Goal: Task Accomplishment & Management: Manage account settings

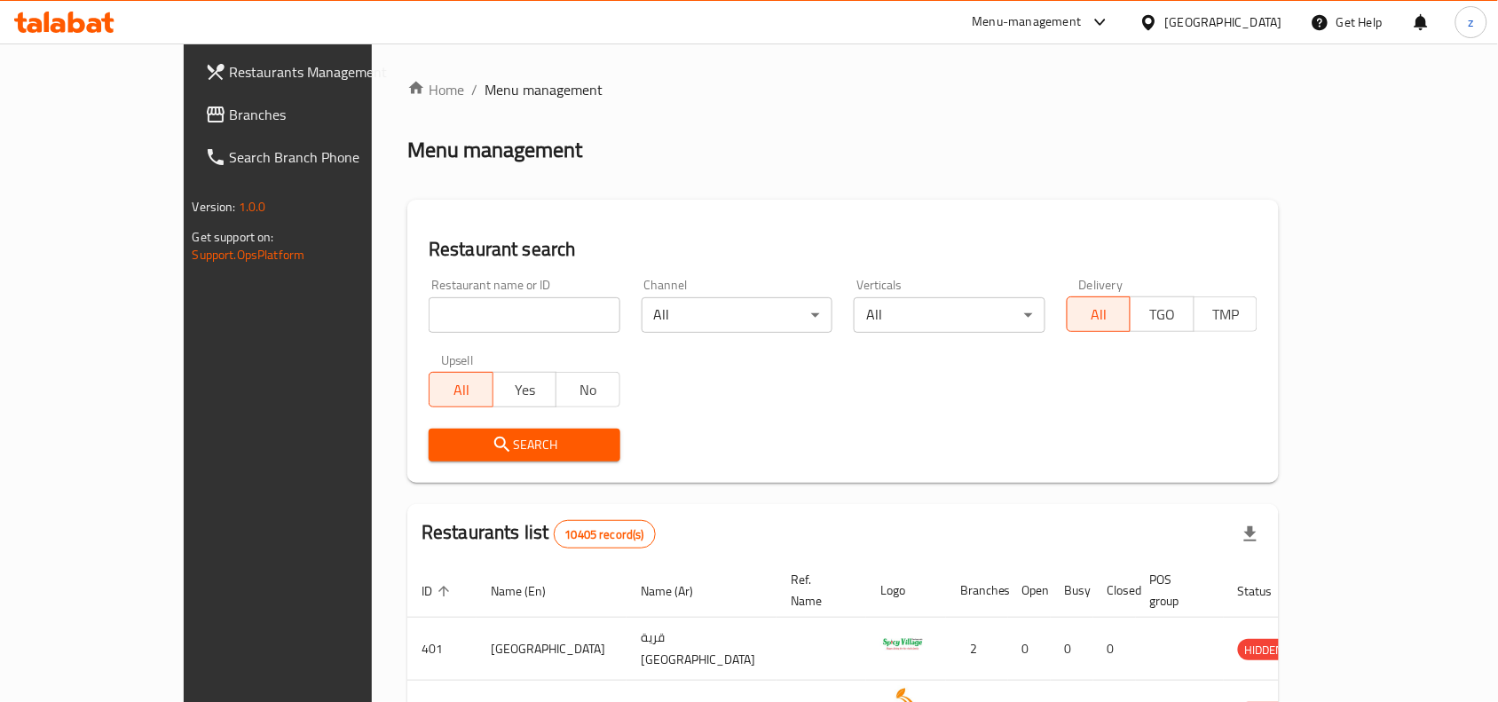
click at [230, 112] on span "Branches" at bounding box center [325, 114] width 190 height 21
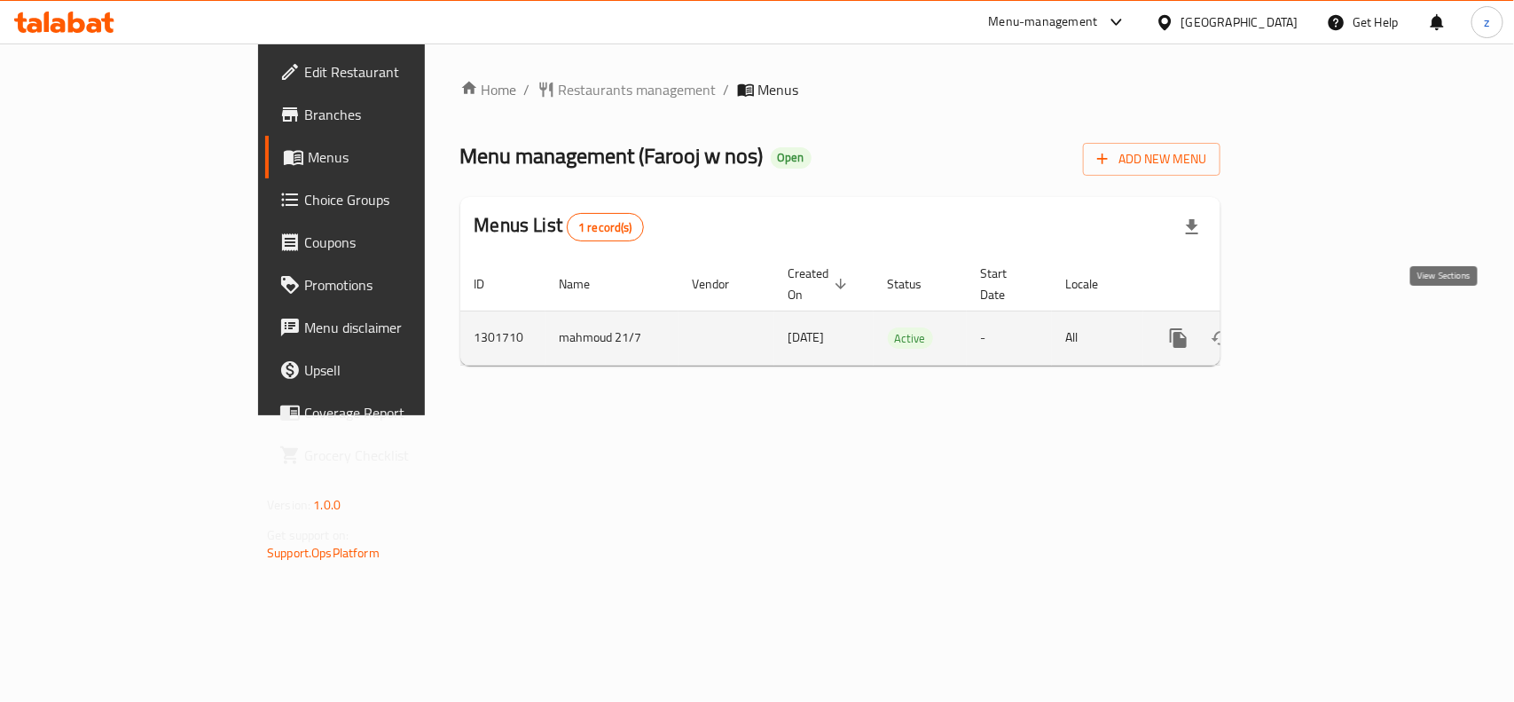
click at [1317, 327] on icon "enhanced table" at bounding box center [1306, 337] width 21 height 21
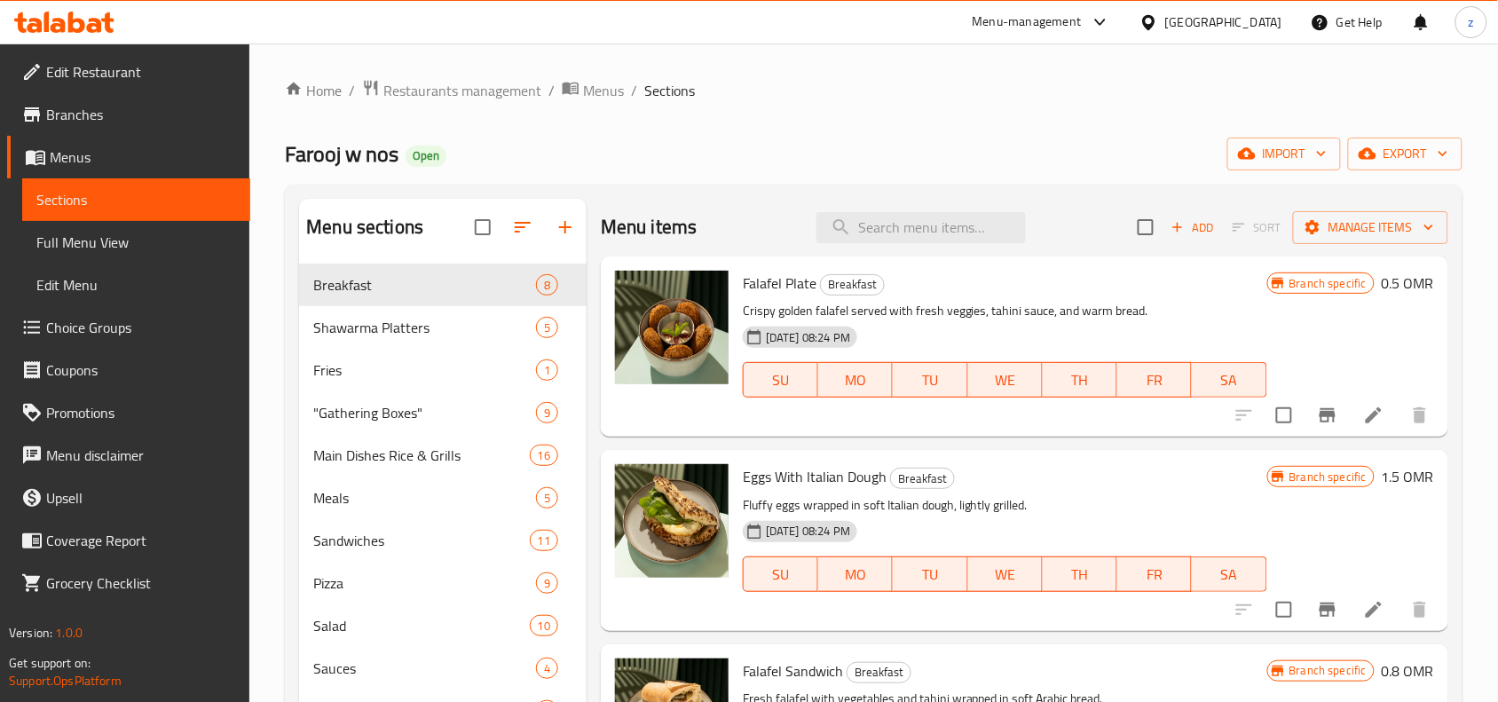
click at [50, 161] on span "Menus" at bounding box center [143, 156] width 186 height 21
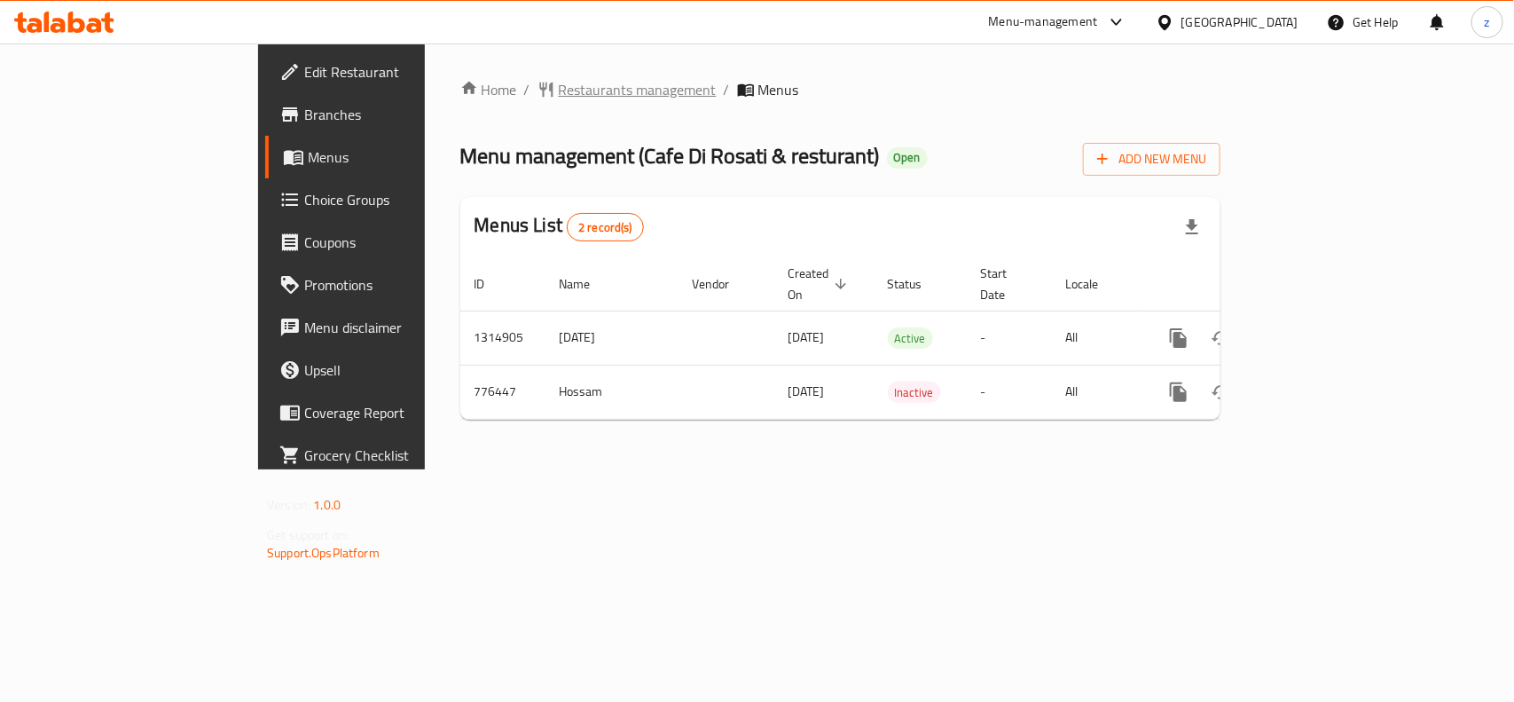
click at [559, 81] on span "Restaurants management" at bounding box center [638, 89] width 158 height 21
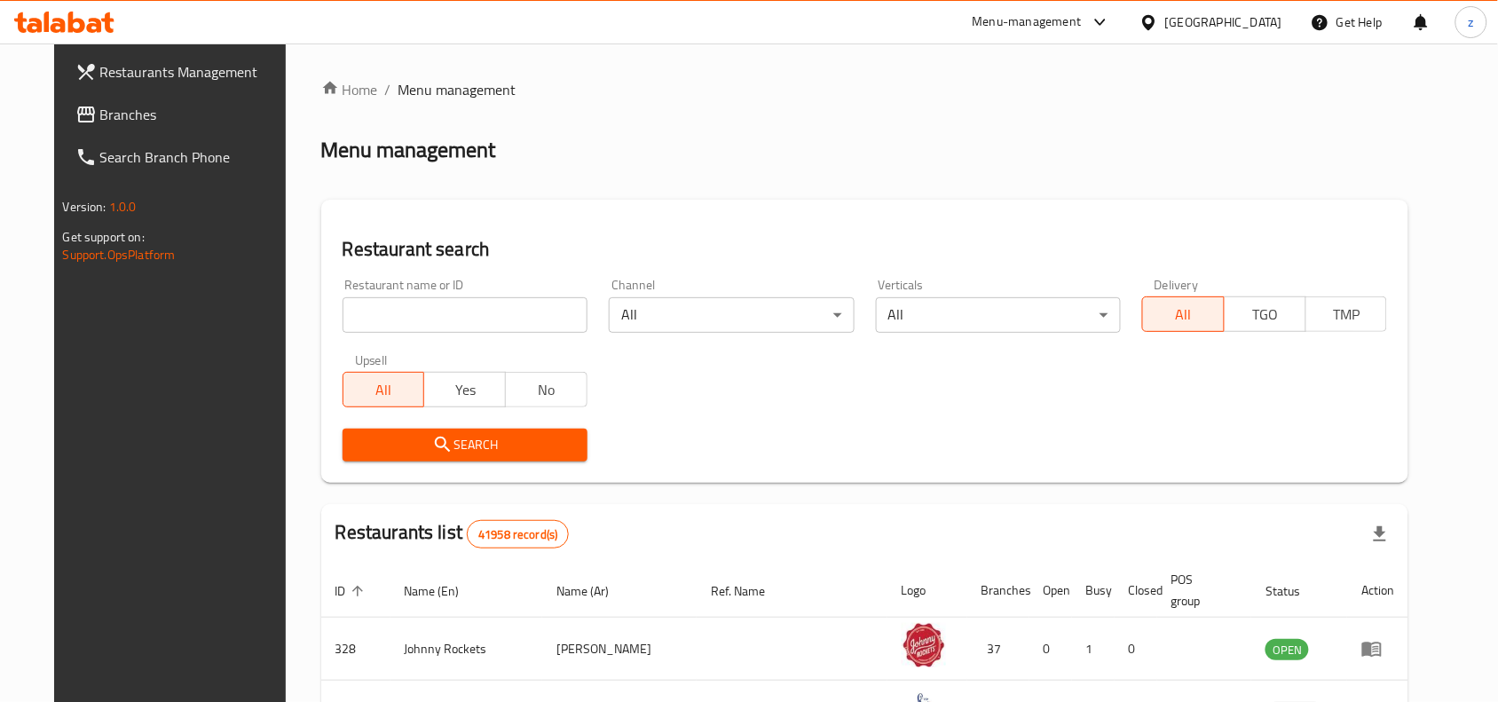
click at [100, 122] on span "Branches" at bounding box center [195, 114] width 190 height 21
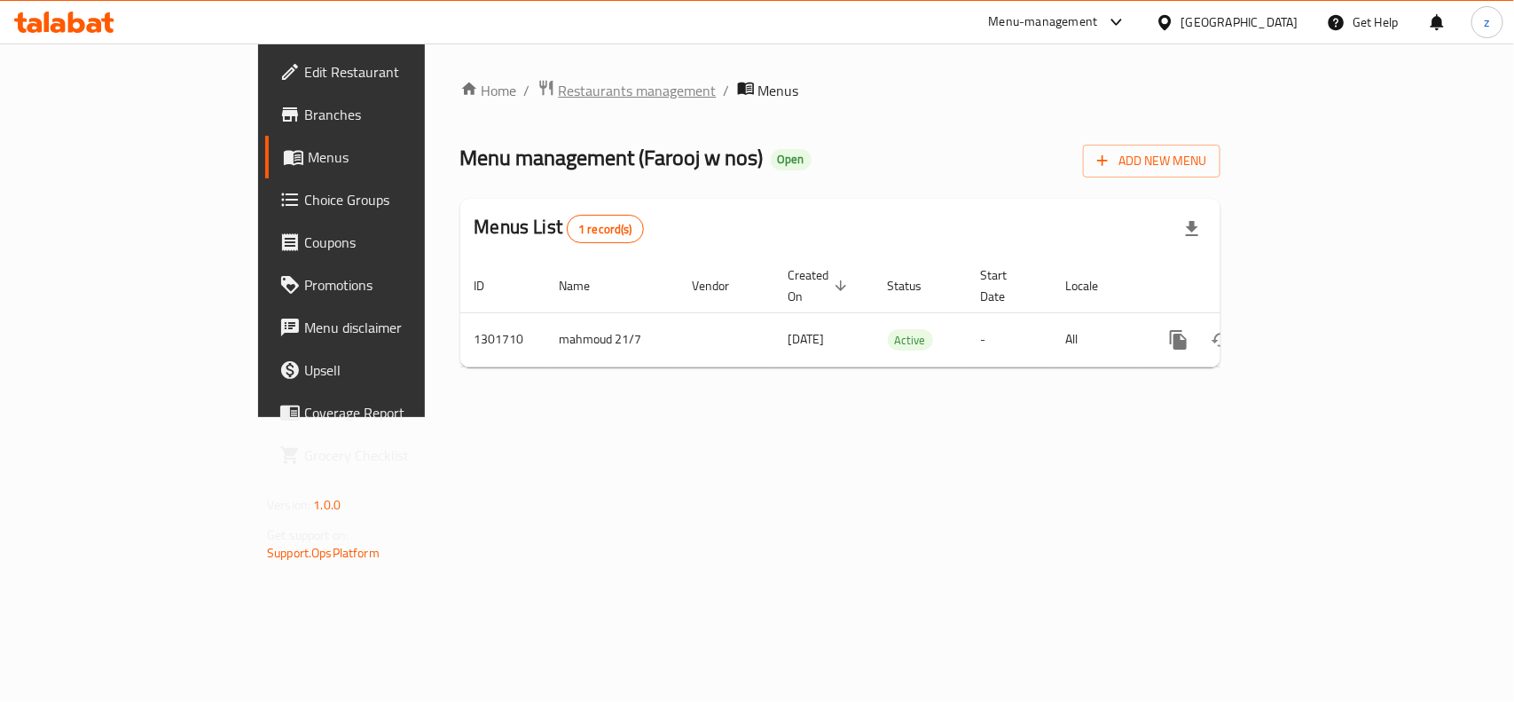
click at [559, 98] on span "Restaurants management" at bounding box center [638, 90] width 158 height 21
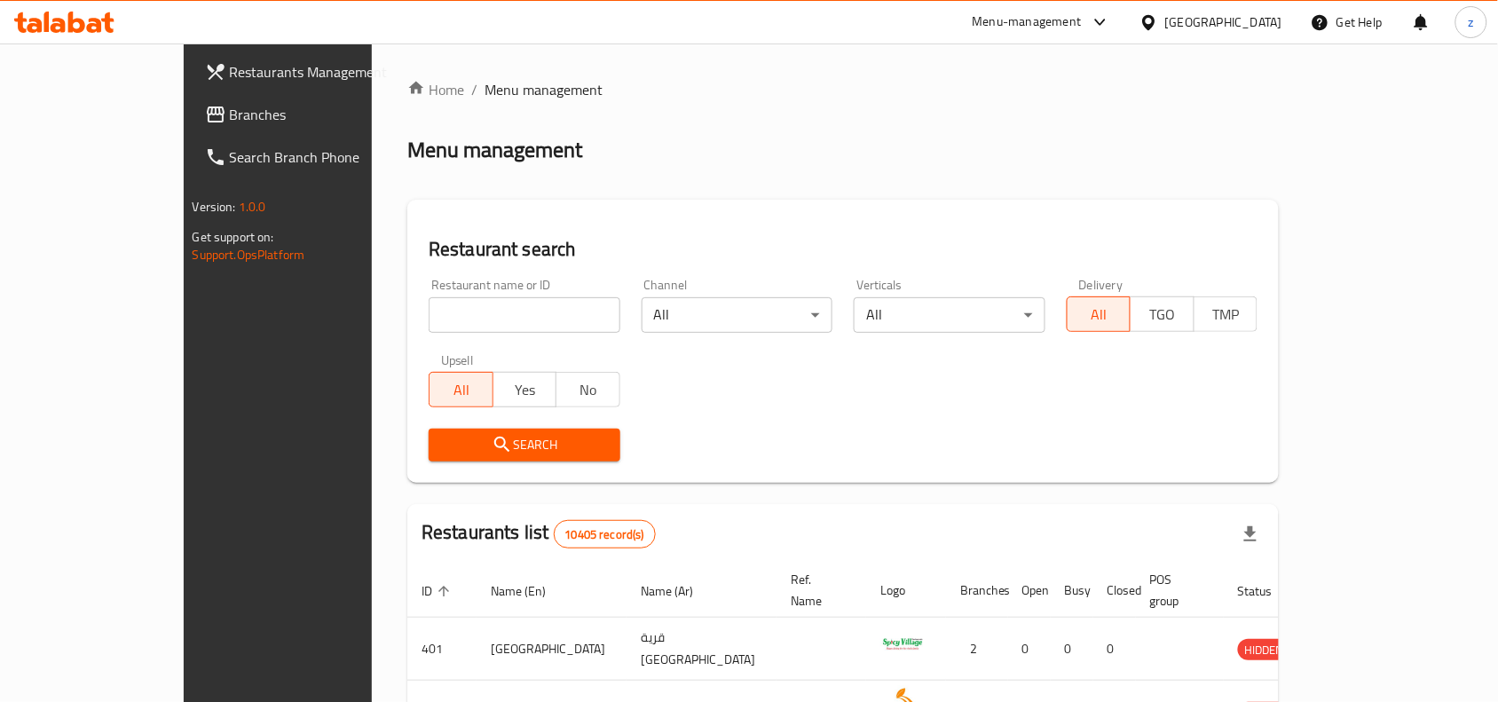
click at [230, 124] on span "Branches" at bounding box center [325, 114] width 190 height 21
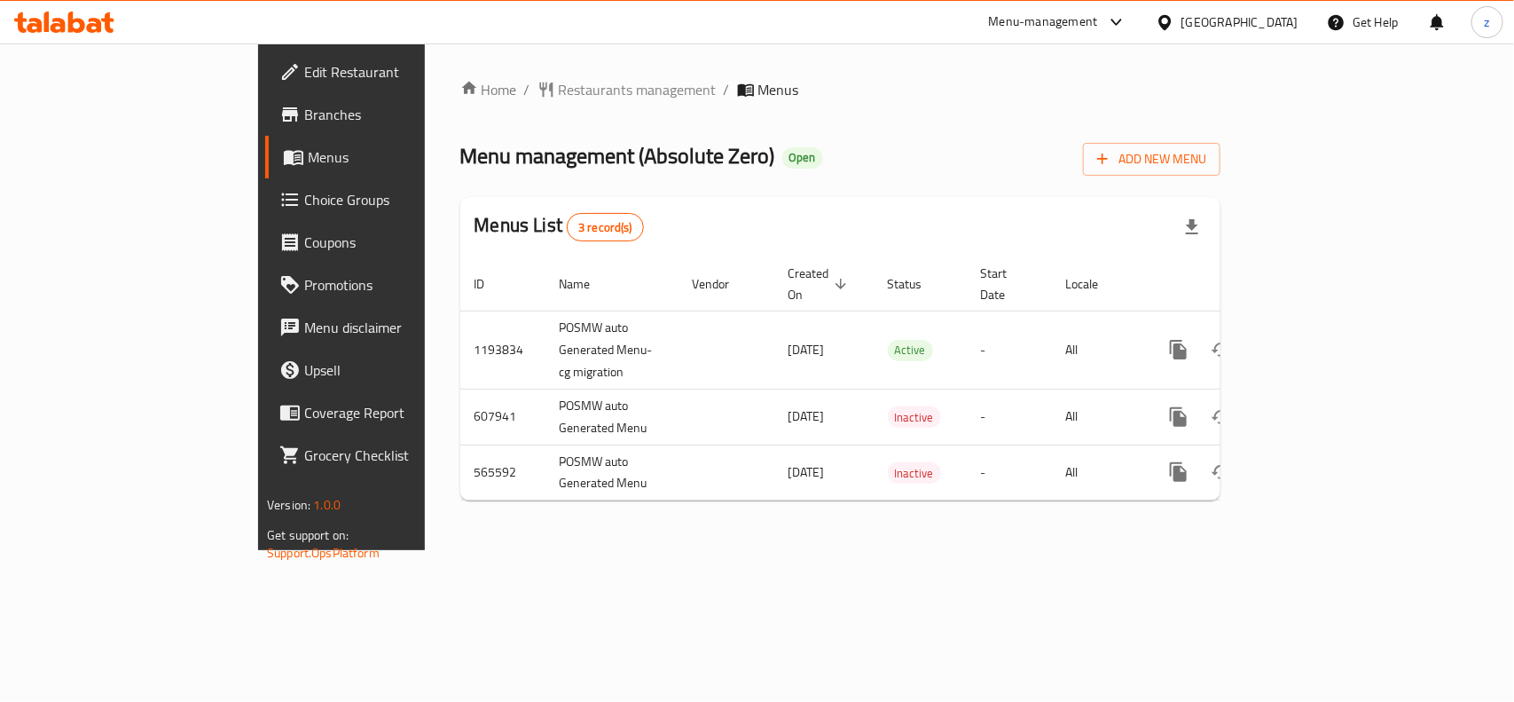
click at [1221, 114] on div "Home / Restaurants management / Menus Menu management ( Absolute Zero ) Open Ad…" at bounding box center [840, 297] width 760 height 436
click at [559, 93] on span "Restaurants management" at bounding box center [638, 89] width 158 height 21
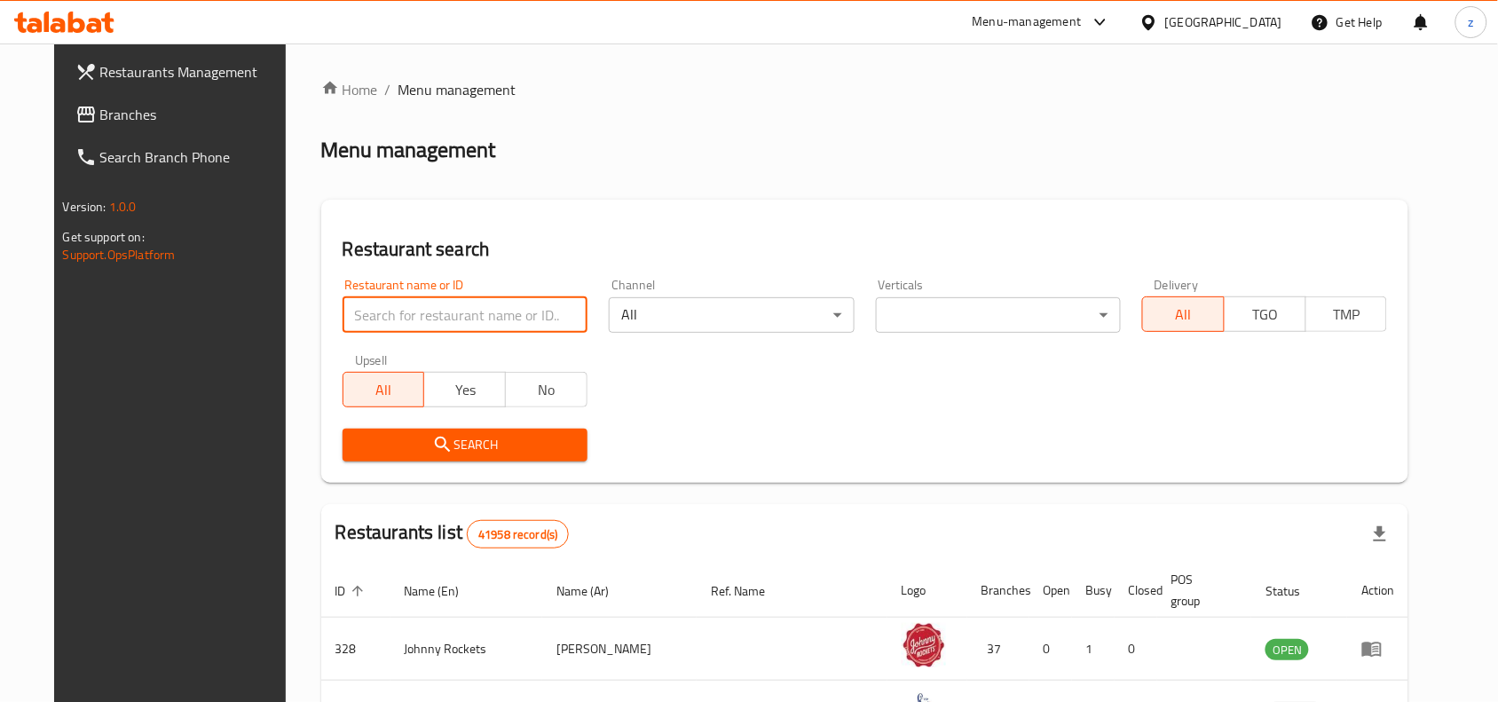
click at [423, 326] on input "search" at bounding box center [464, 314] width 245 height 35
paste input "13865"
type input "13865"
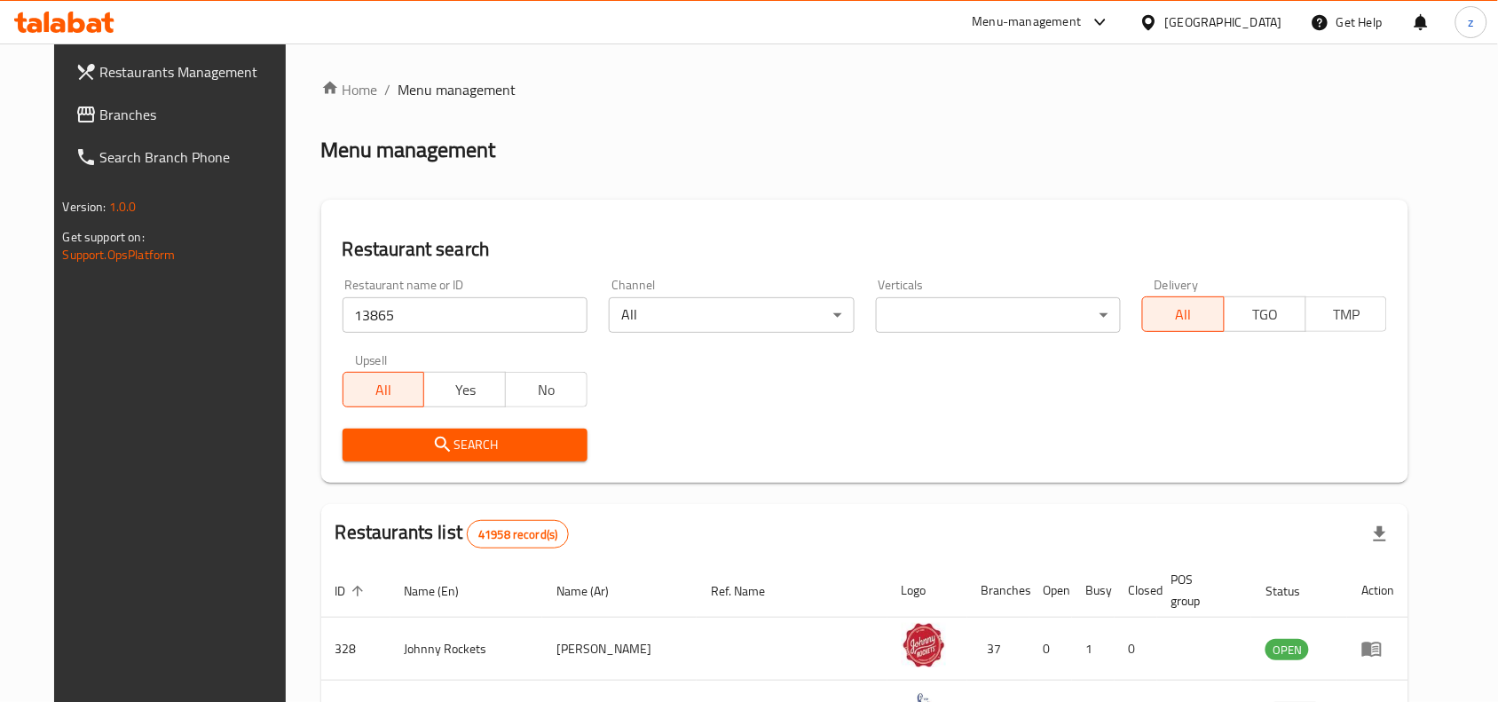
click at [501, 437] on span "Search" at bounding box center [465, 445] width 216 height 22
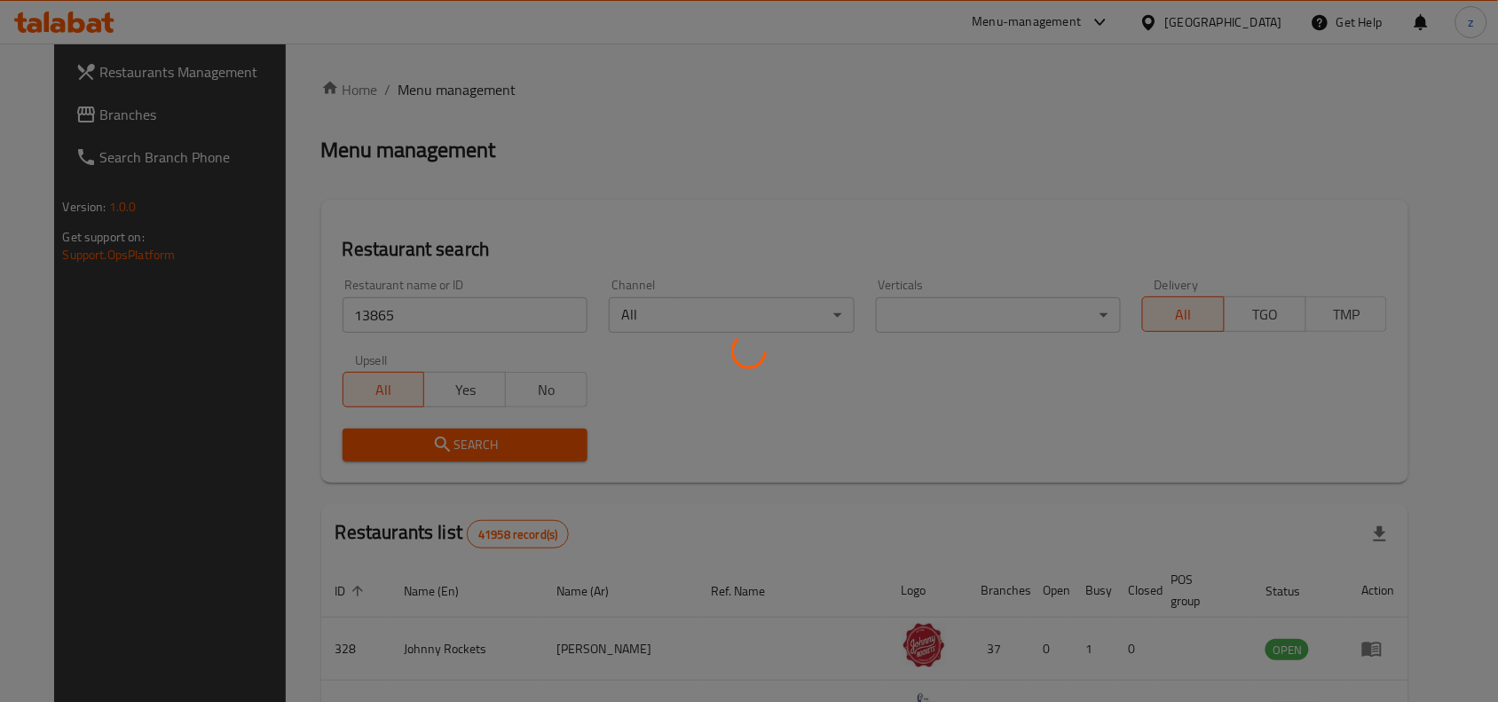
click at [517, 437] on div at bounding box center [749, 351] width 1498 height 702
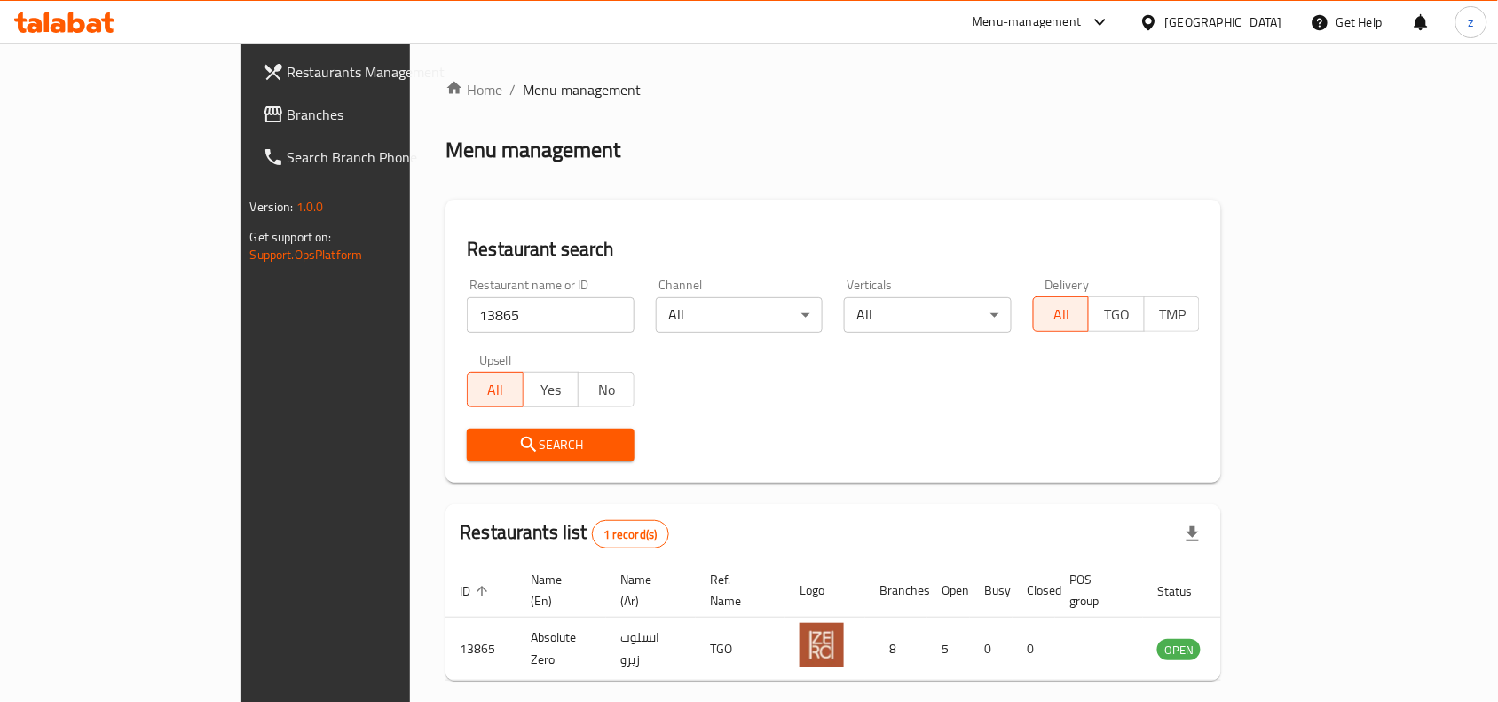
click at [263, 122] on icon at bounding box center [273, 114] width 21 height 21
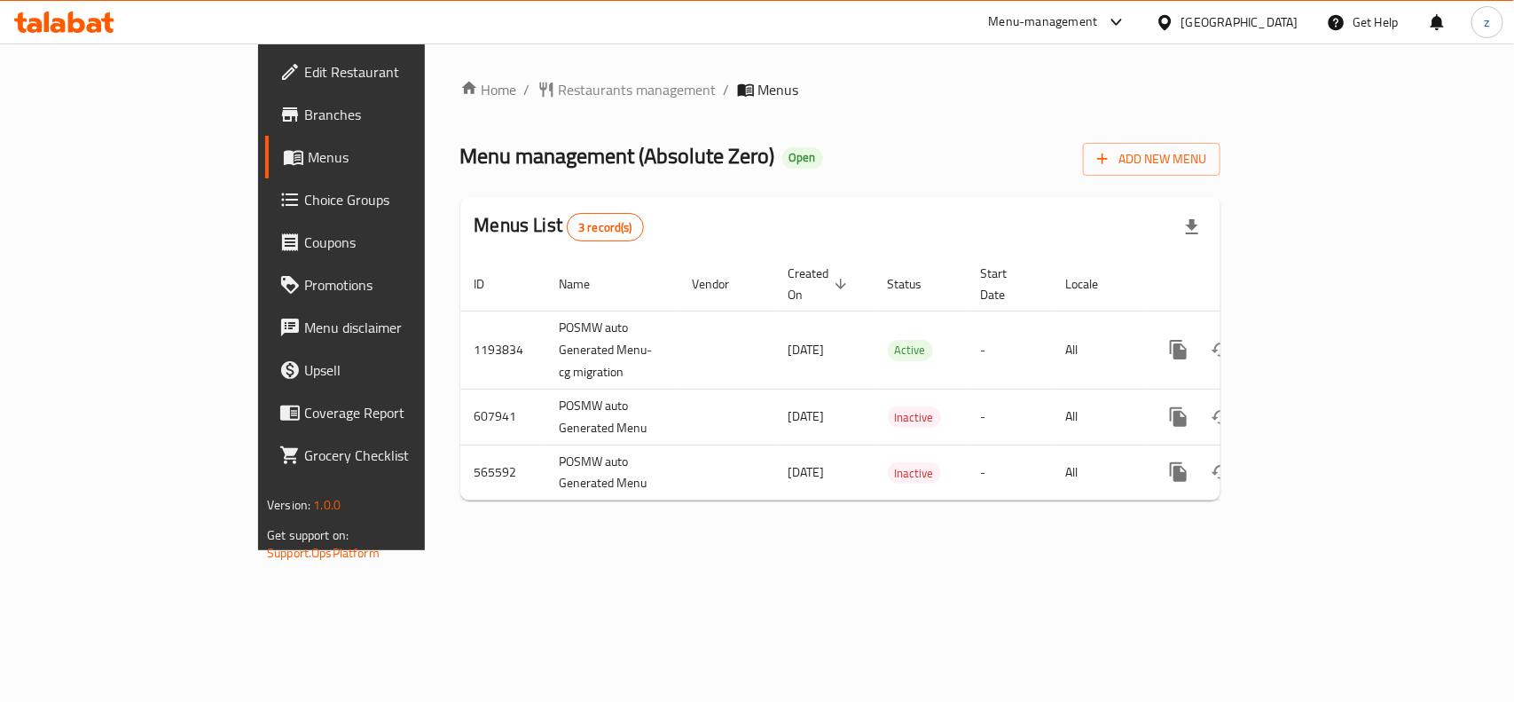
click at [304, 74] on span "Edit Restaurant" at bounding box center [400, 71] width 193 height 21
click at [304, 205] on span "Choice Groups" at bounding box center [400, 199] width 193 height 21
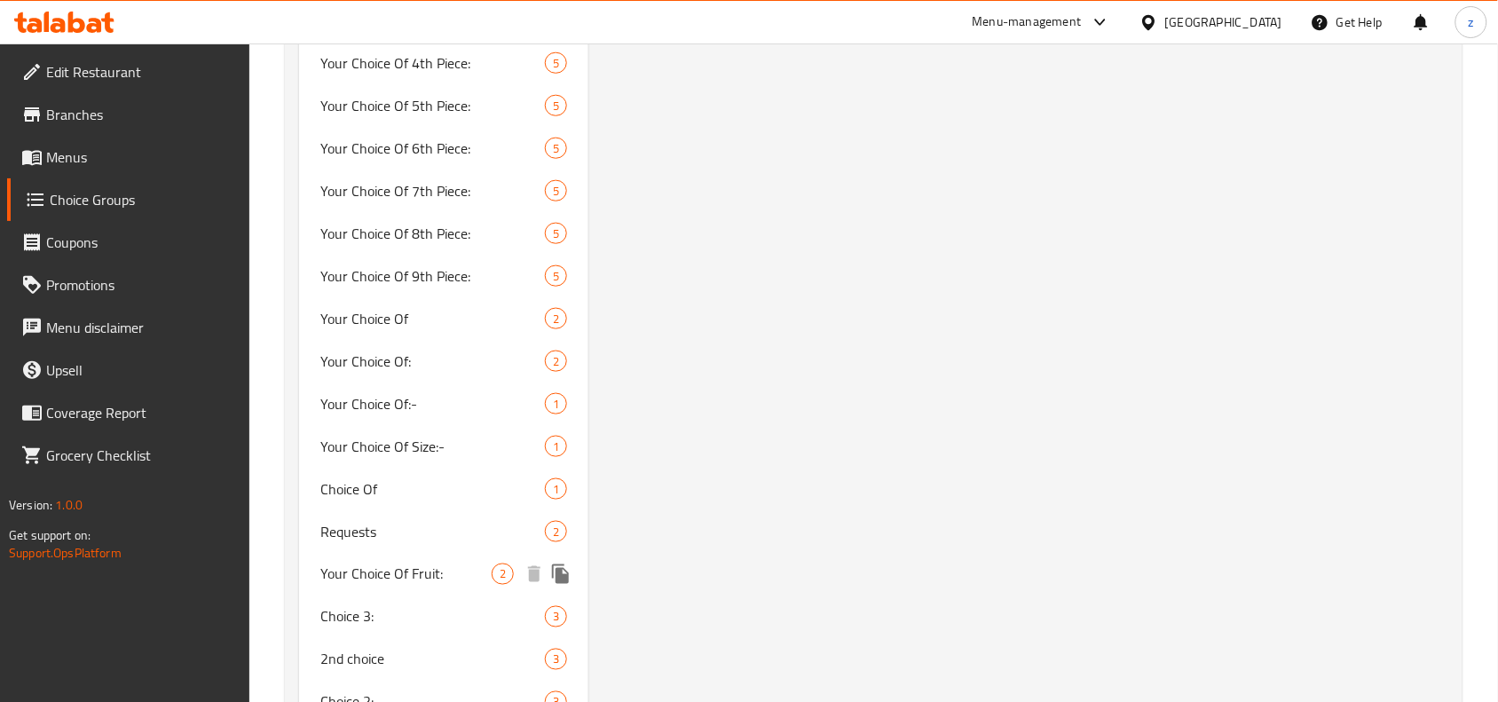
scroll to position [2772, 0]
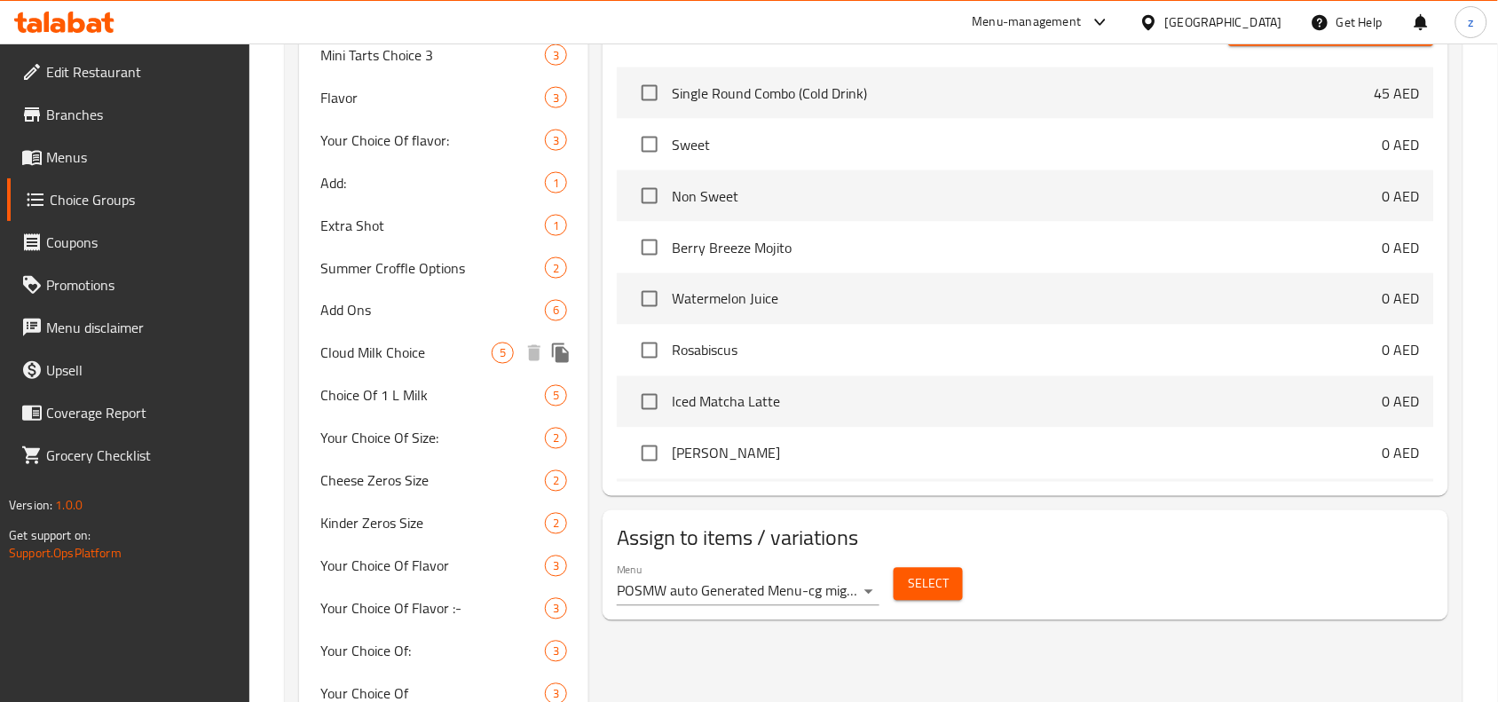
click at [410, 356] on span "Cloud Milk Choice" at bounding box center [405, 352] width 171 height 21
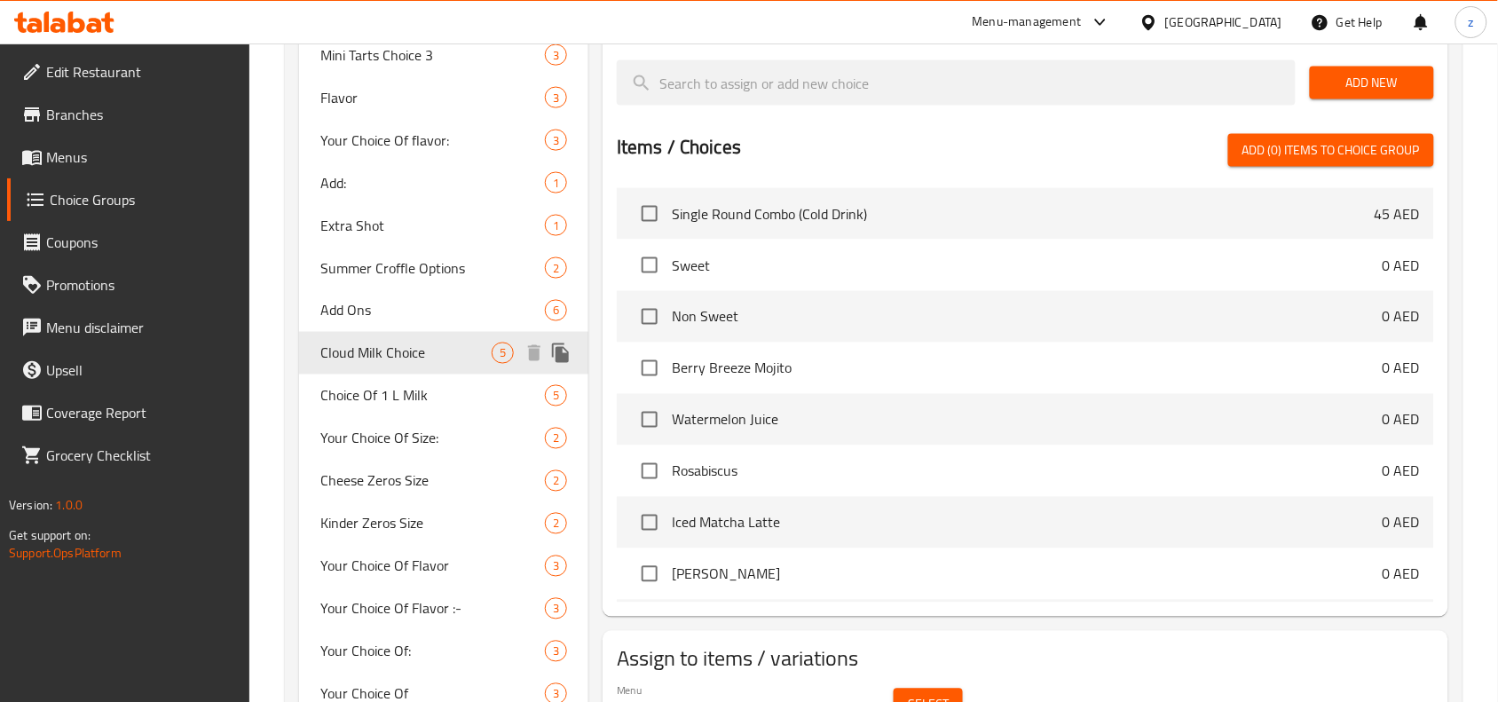
type input "Cloud Milk Choice"
type input "اختيار الحليب الكلاود"
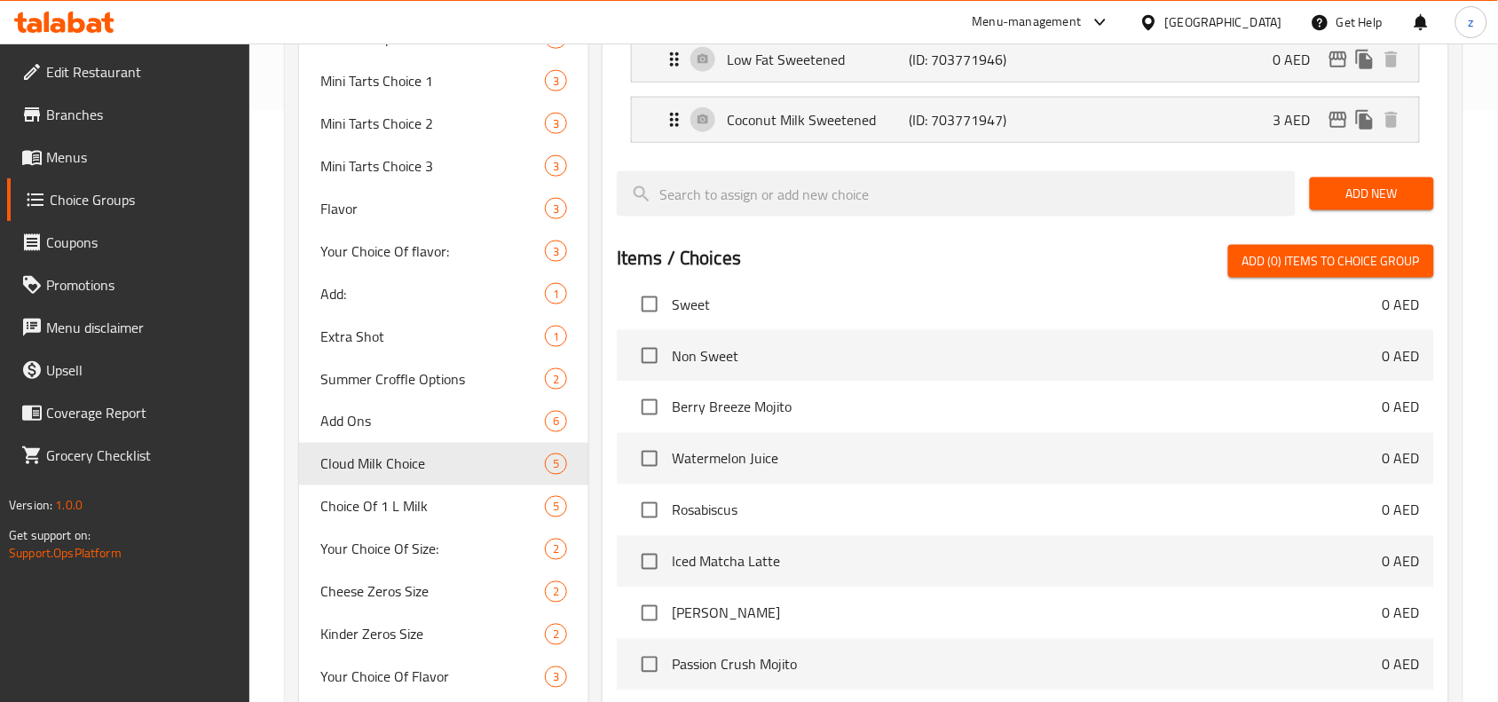
scroll to position [111, 0]
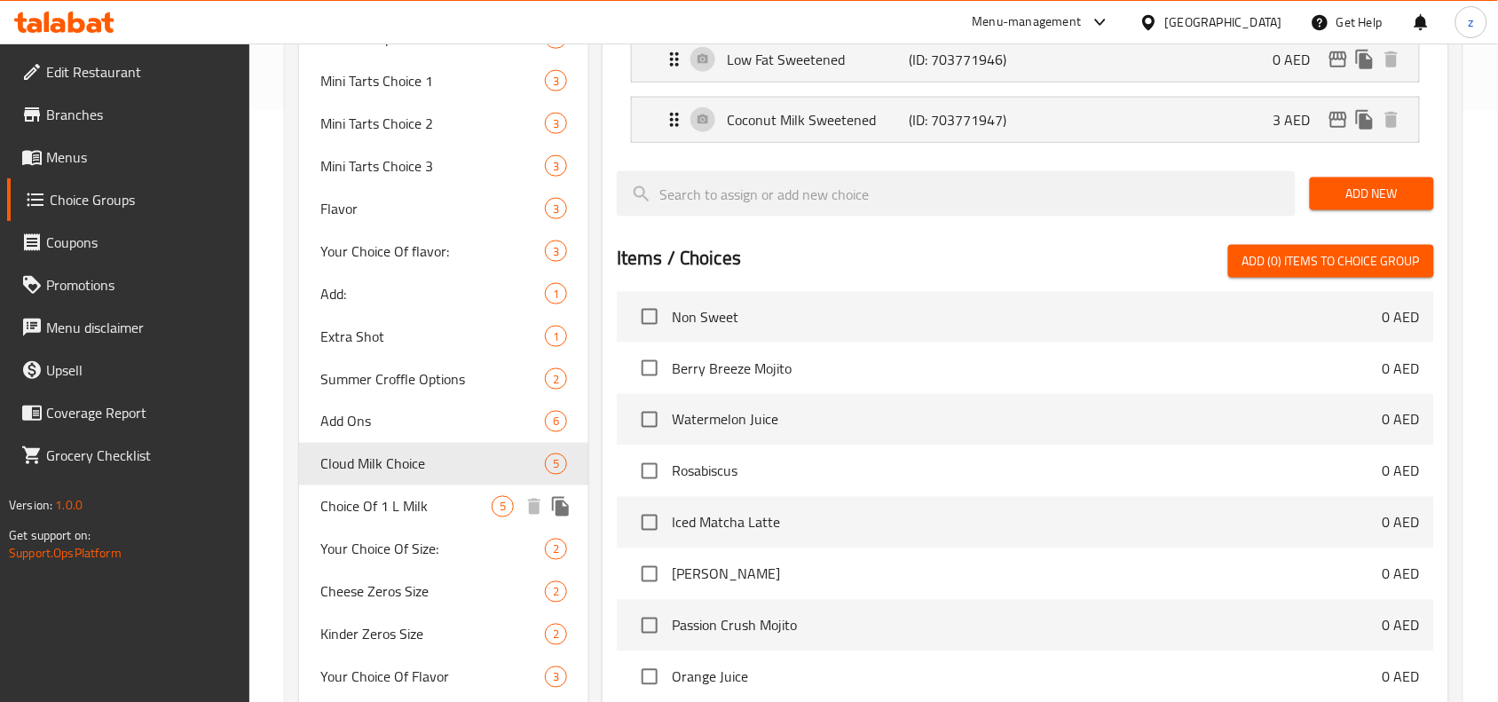
click at [357, 507] on span "Choice Of 1 L Milk" at bounding box center [405, 506] width 171 height 21
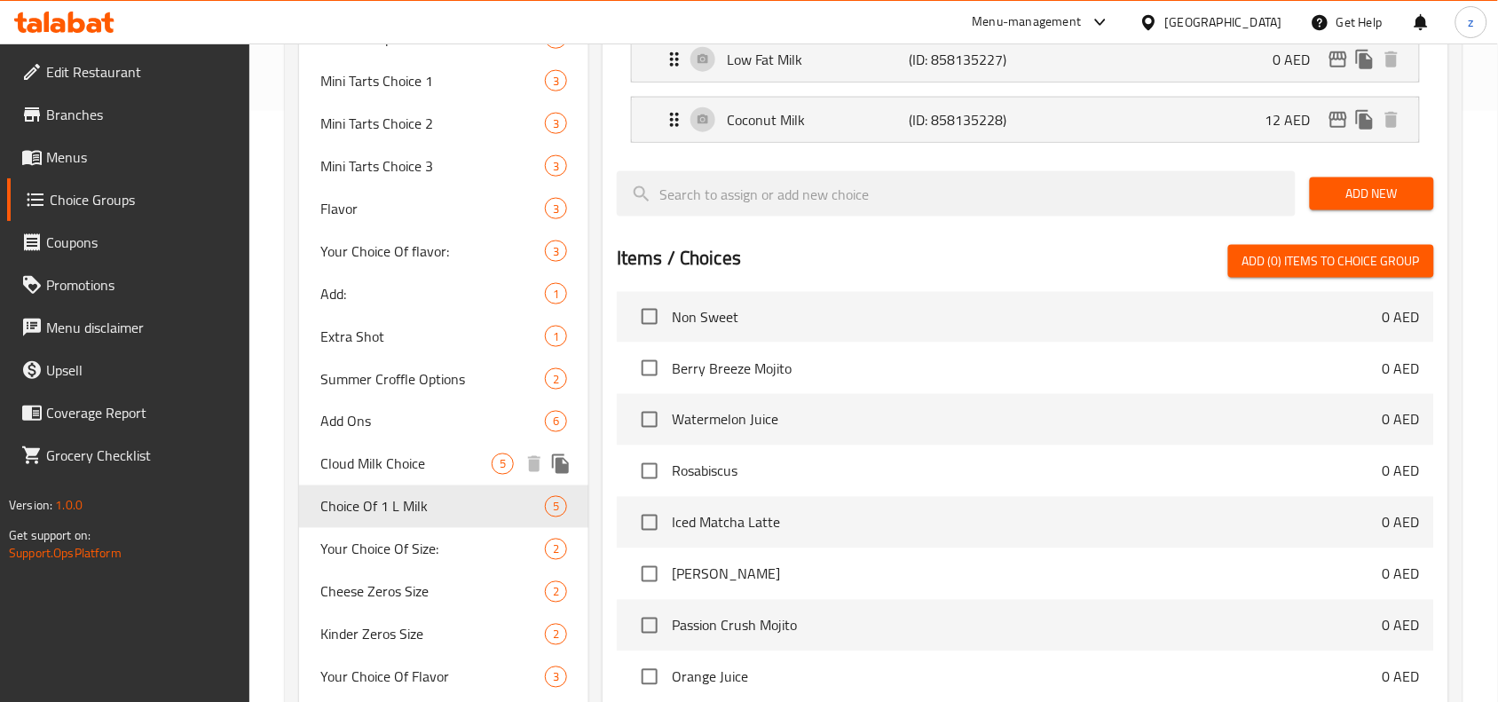
type input "Choice Of 1 L Milk"
type input "اختيار 1 لتر حليب"
type input "1"
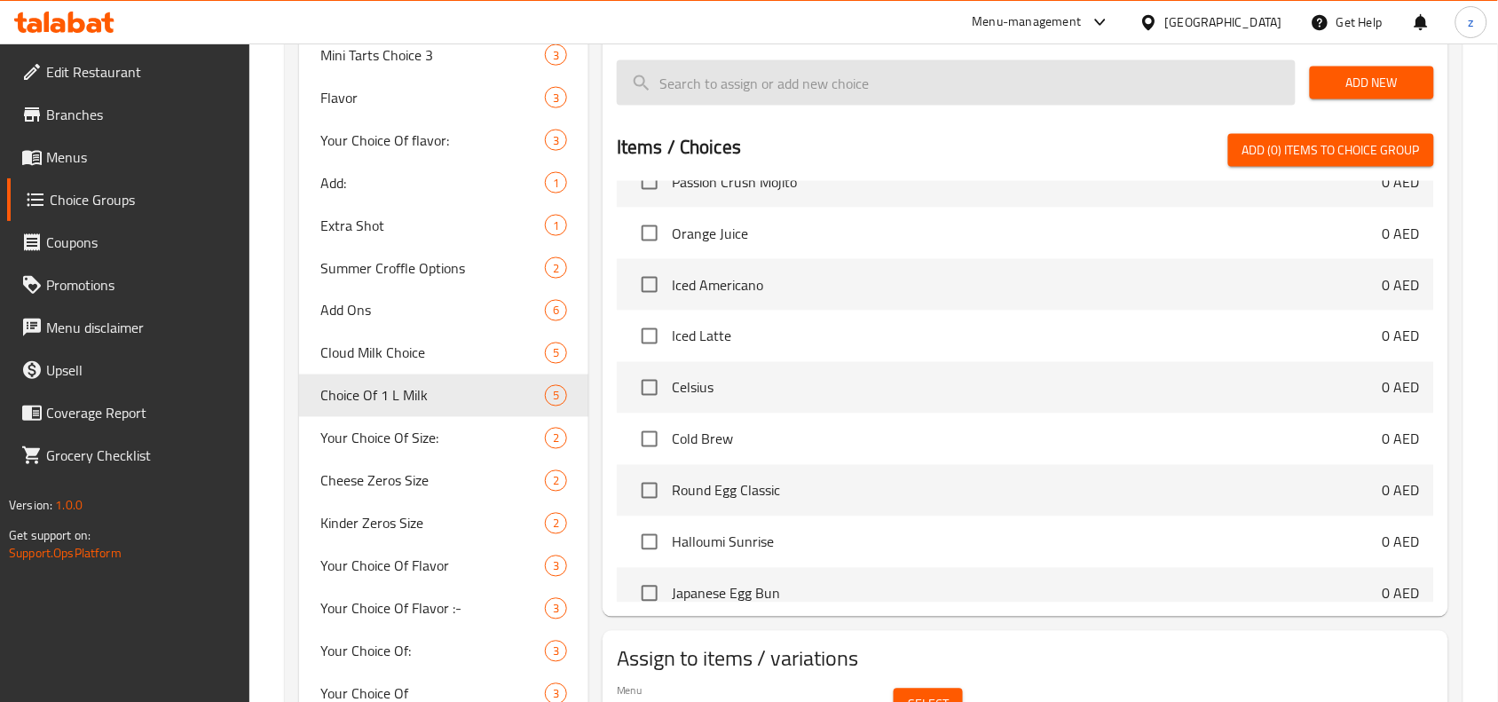
scroll to position [3210, 0]
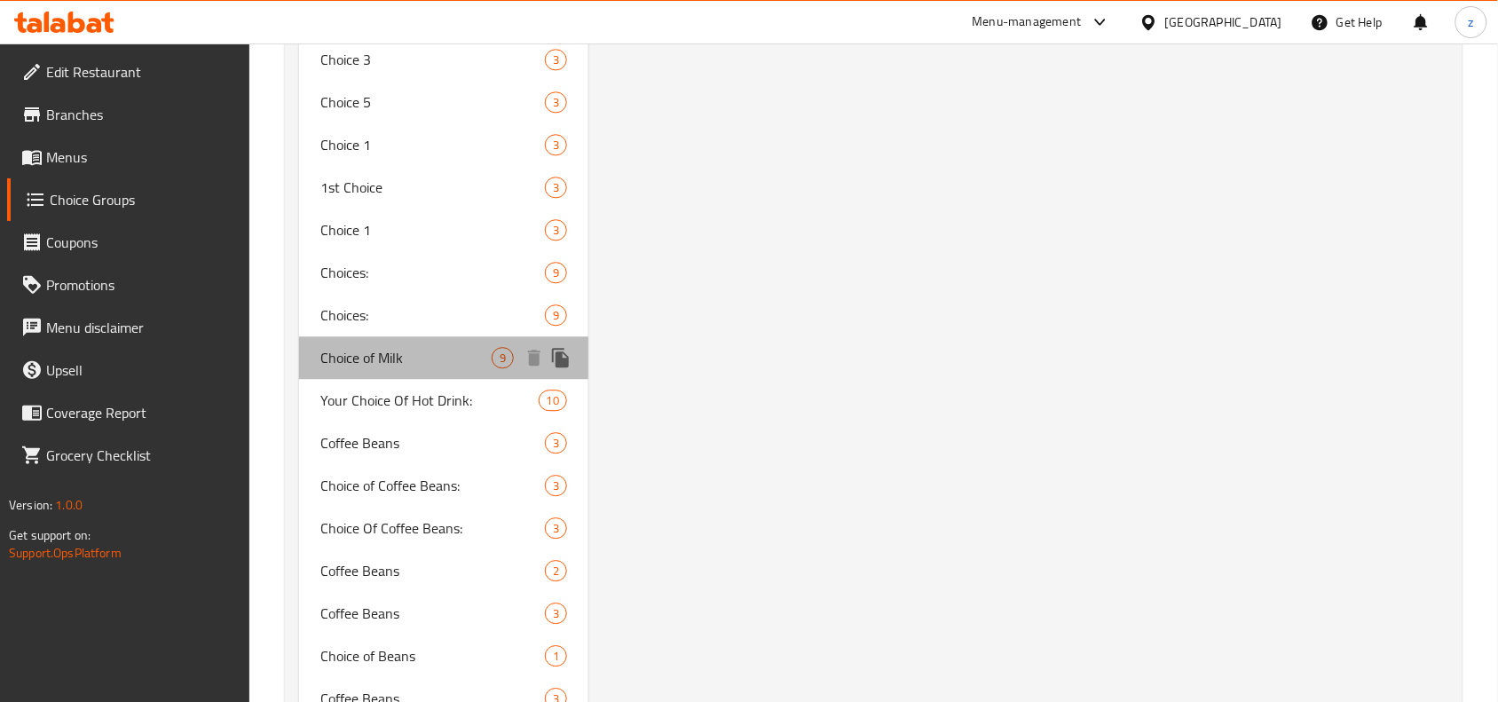
click at [334, 347] on span "Choice of Milk" at bounding box center [405, 357] width 171 height 21
type input "Choice of Milk"
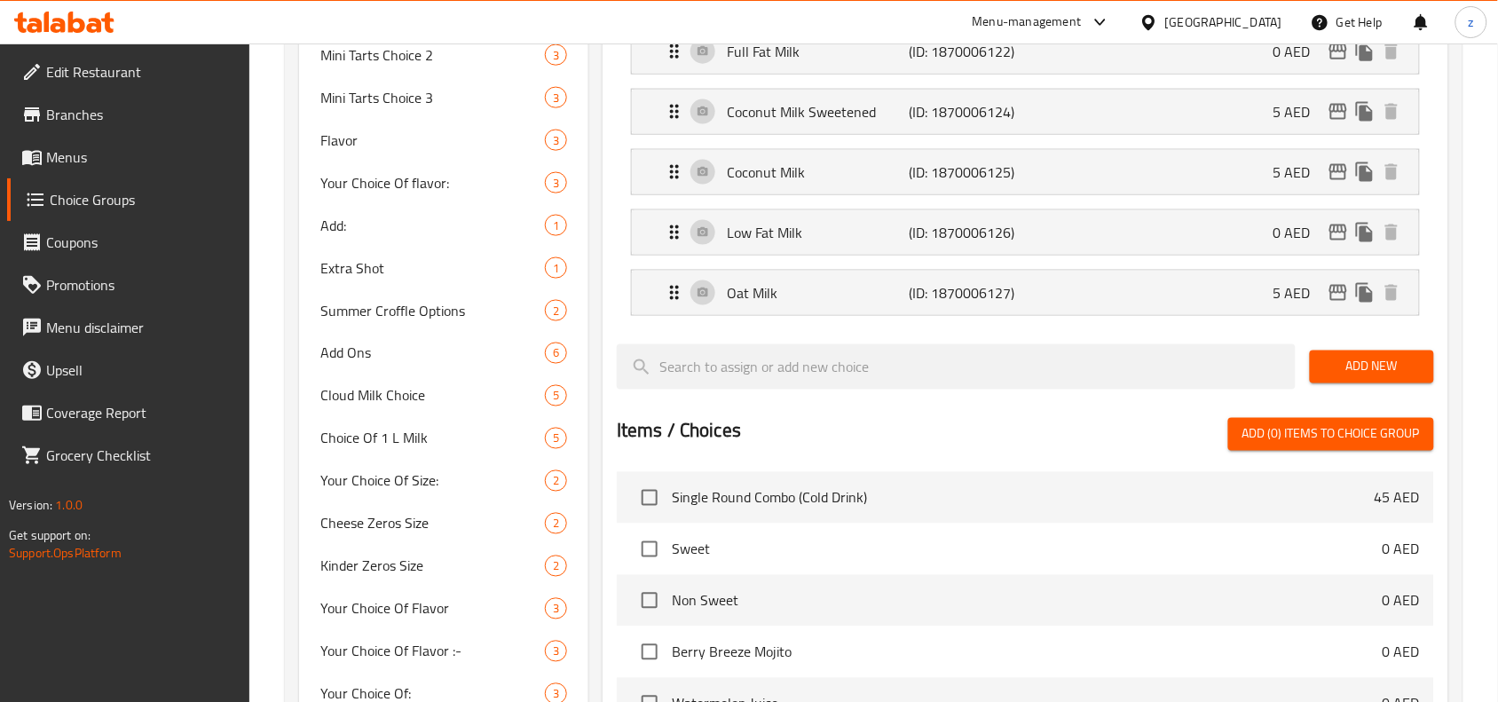
scroll to position [4443, 0]
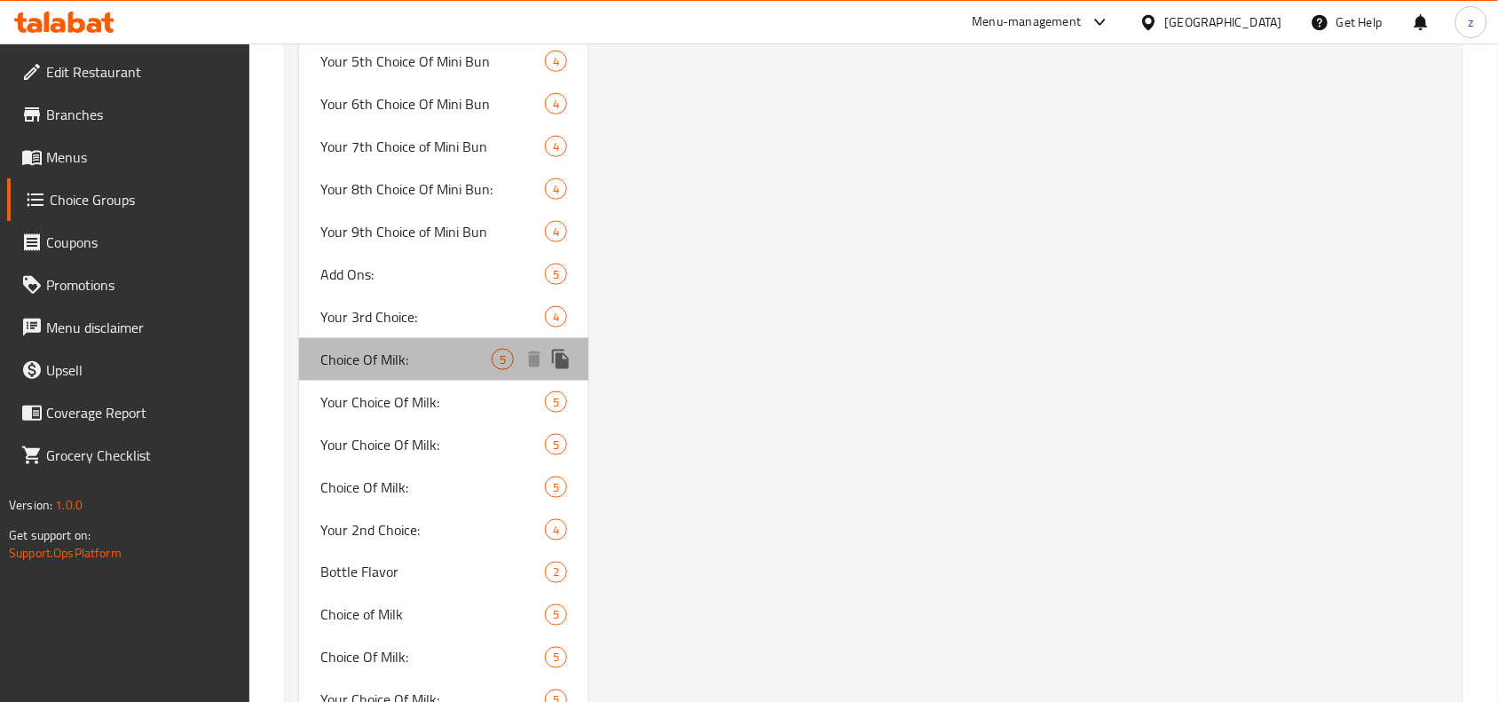
click at [322, 353] on span "Choice Of Milk:" at bounding box center [405, 359] width 171 height 21
type input "Choice Of Milk:"
type input "إختيار الحليب:"
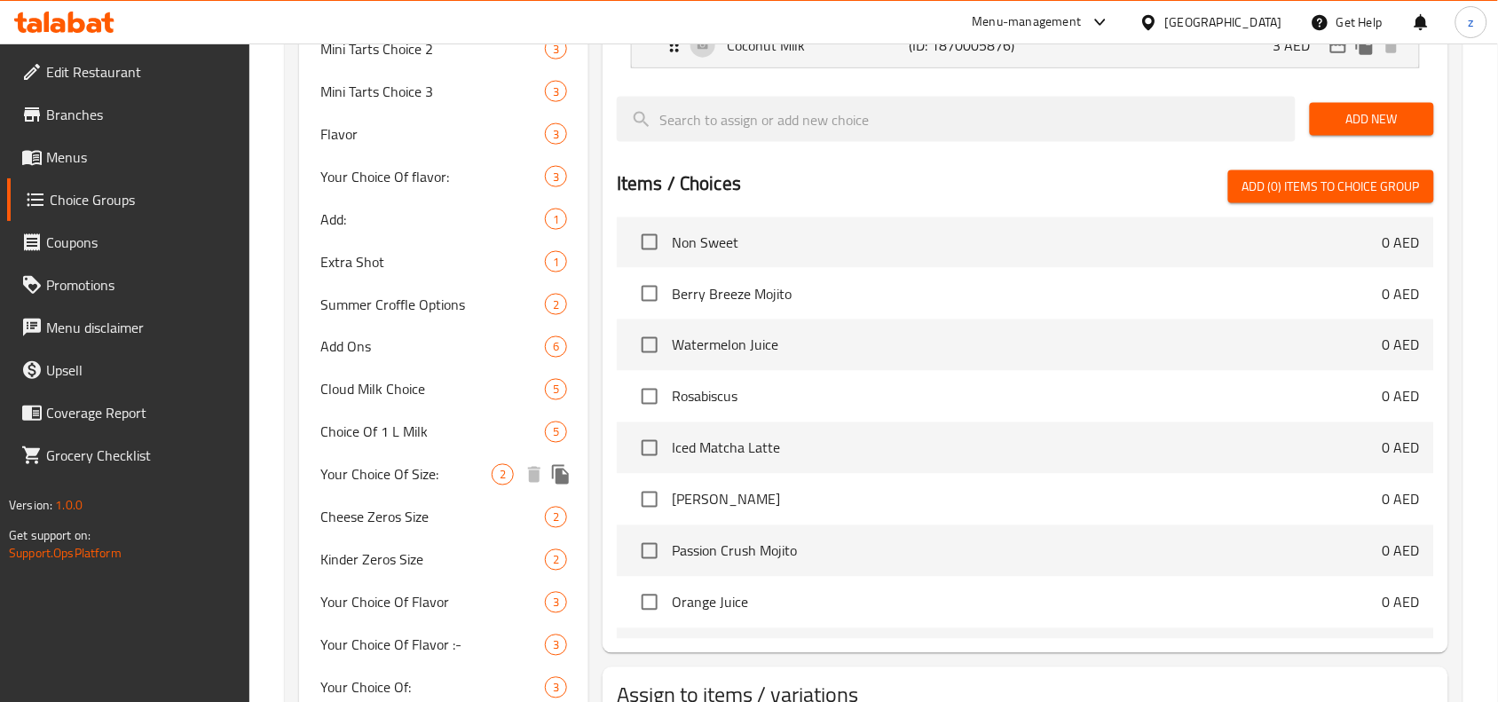
scroll to position [887, 0]
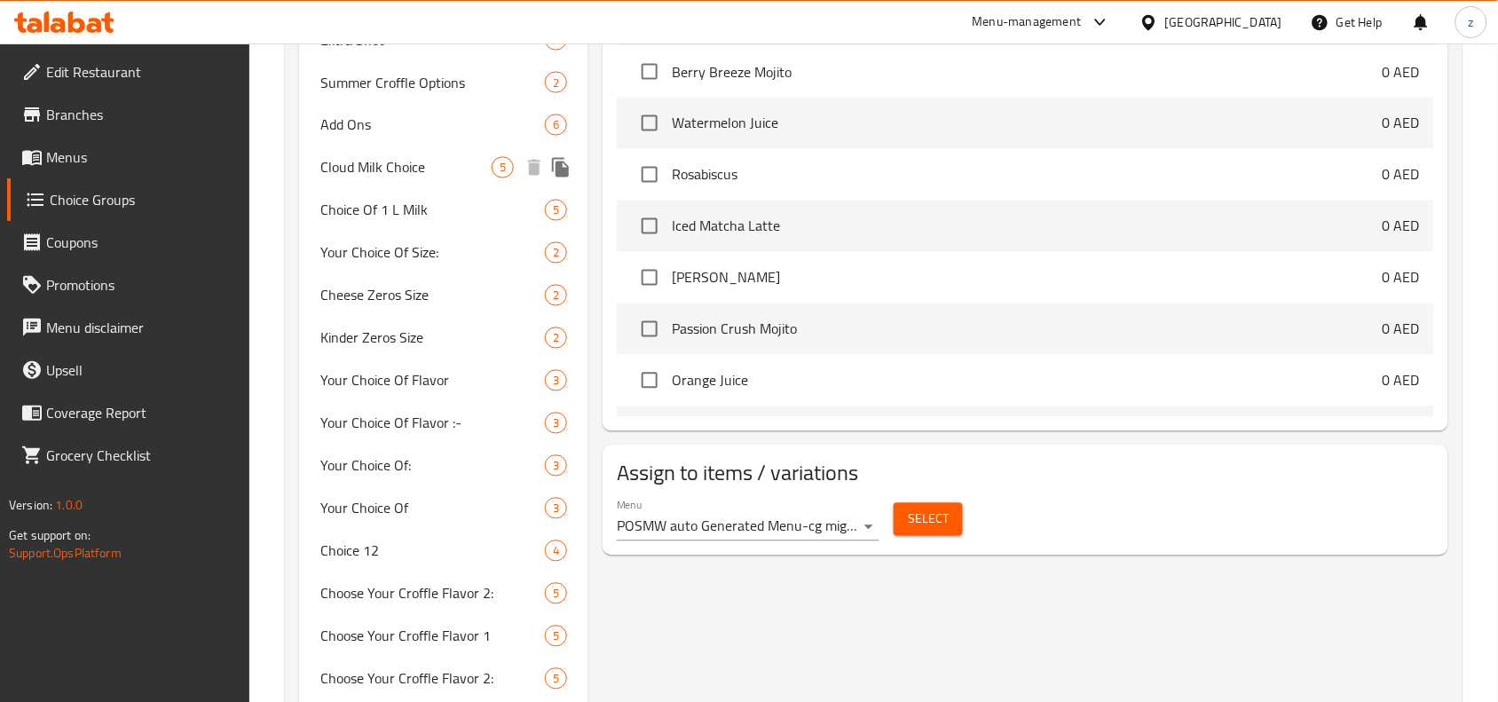
drag, startPoint x: 356, startPoint y: 164, endPoint x: 334, endPoint y: 213, distance: 53.2
click at [356, 164] on span "Cloud Milk Choice" at bounding box center [405, 167] width 171 height 21
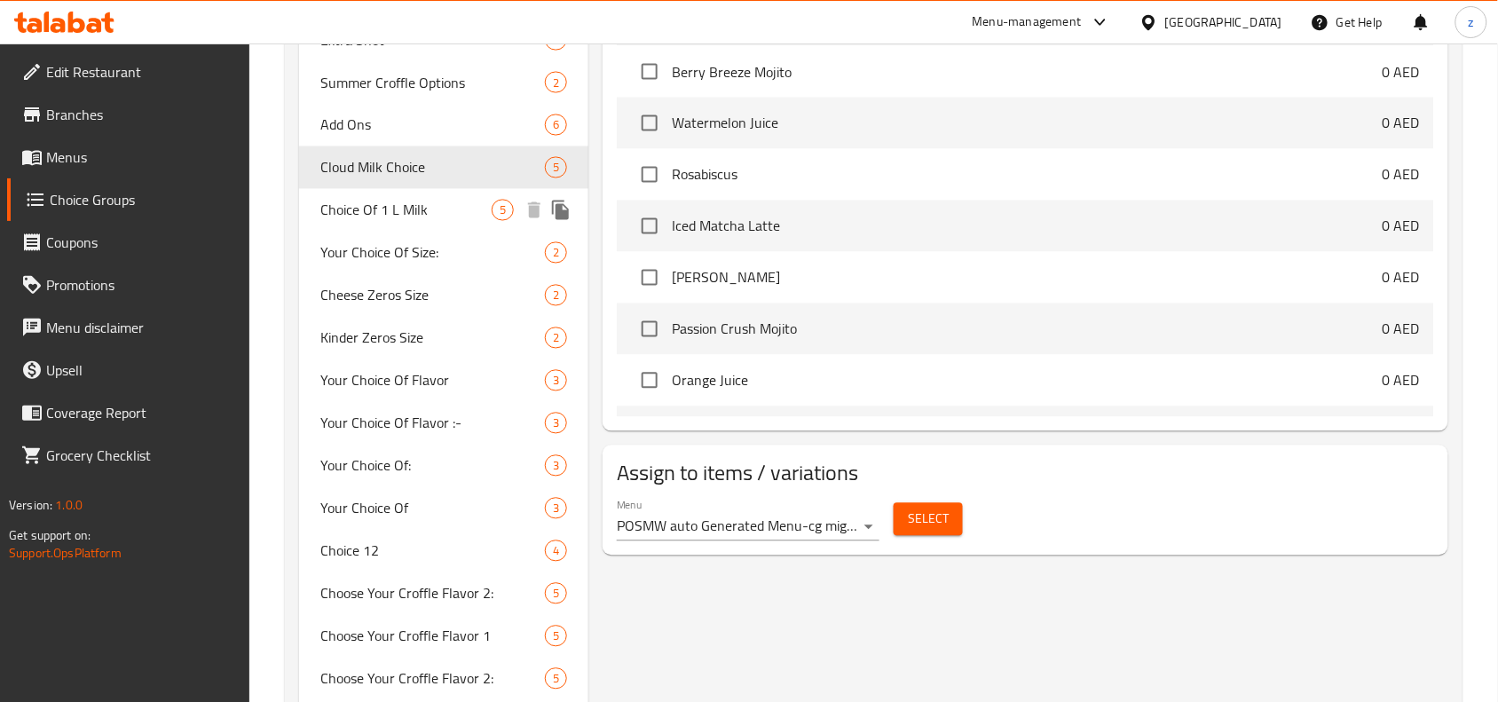
type input "Cloud Milk Choice"
type input "اختيار الحليب الكلاود"
type input "0"
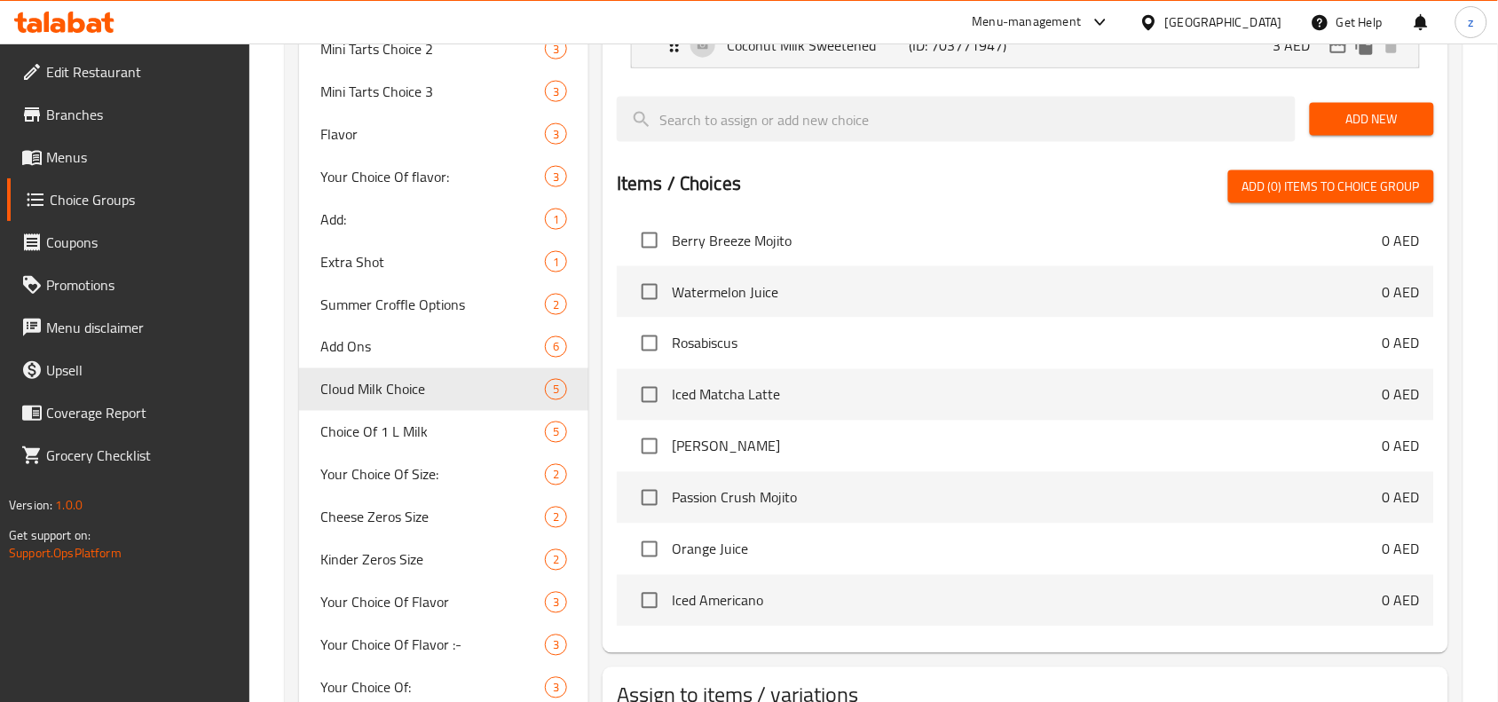
scroll to position [333, 0]
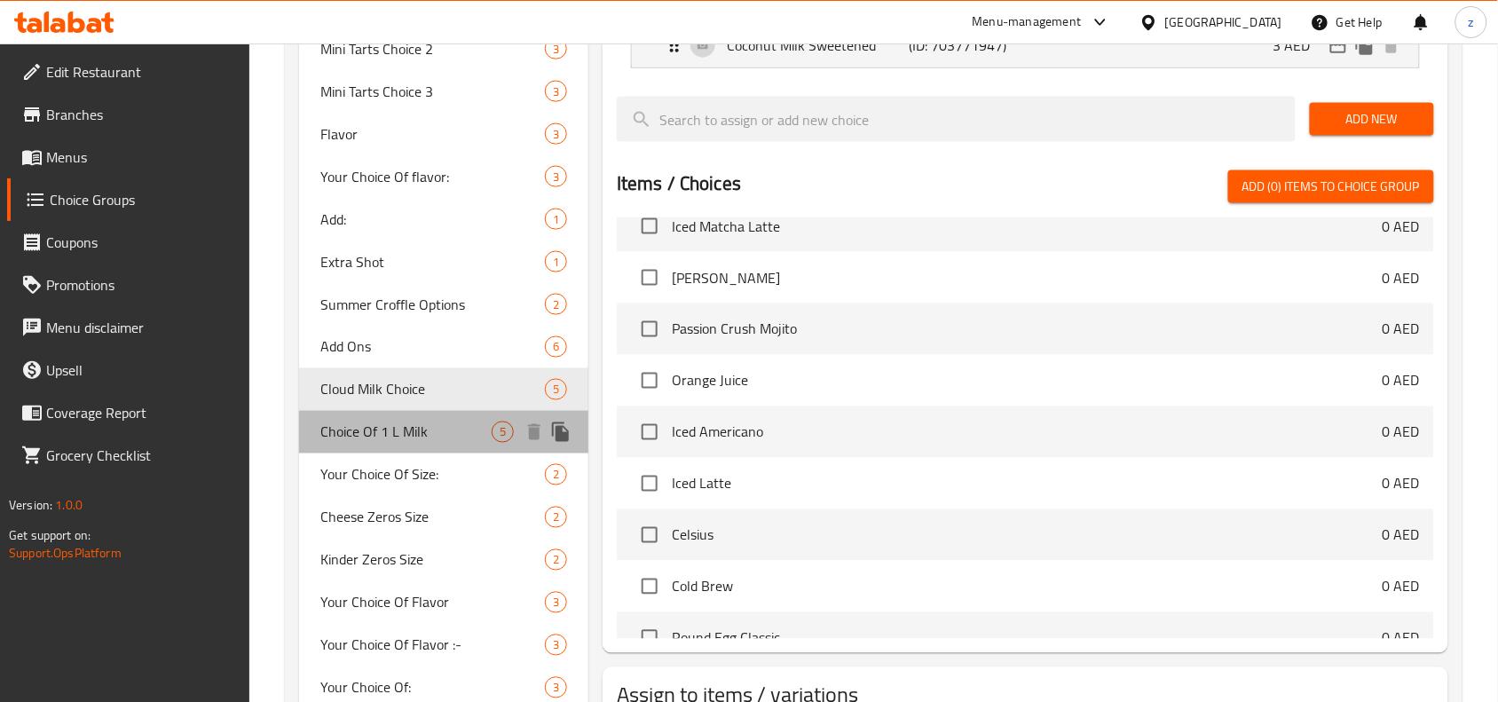
click at [379, 439] on span "Choice Of 1 L Milk" at bounding box center [405, 431] width 171 height 21
type input "Choice Of 1 L Milk"
type input "اختيار 1 لتر حليب"
type input "1"
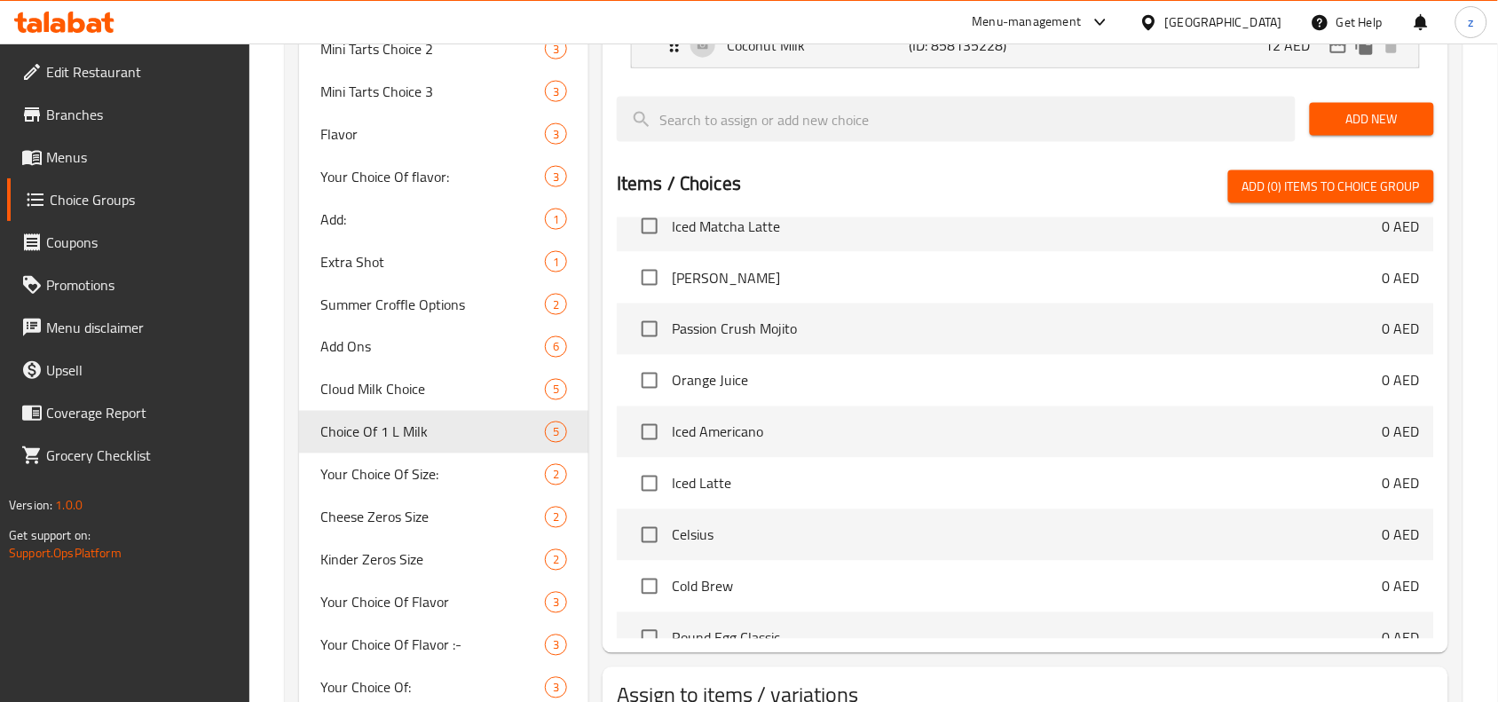
scroll to position [444, 0]
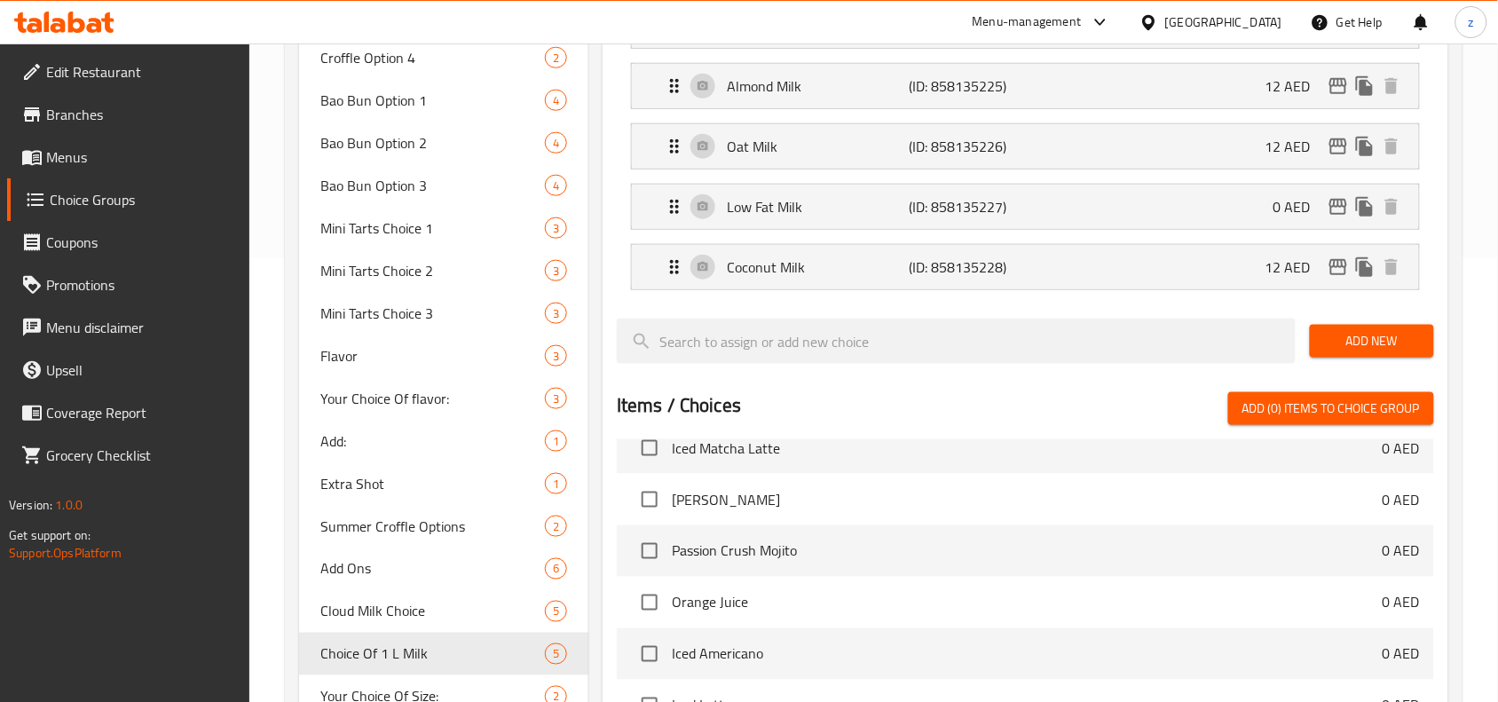
click at [1060, 303] on nav "Full Fat Milk (ID: 858135224) 0 AED Name (En) Full Fat Milk Name (En) Name (Ar)…" at bounding box center [1025, 146] width 817 height 316
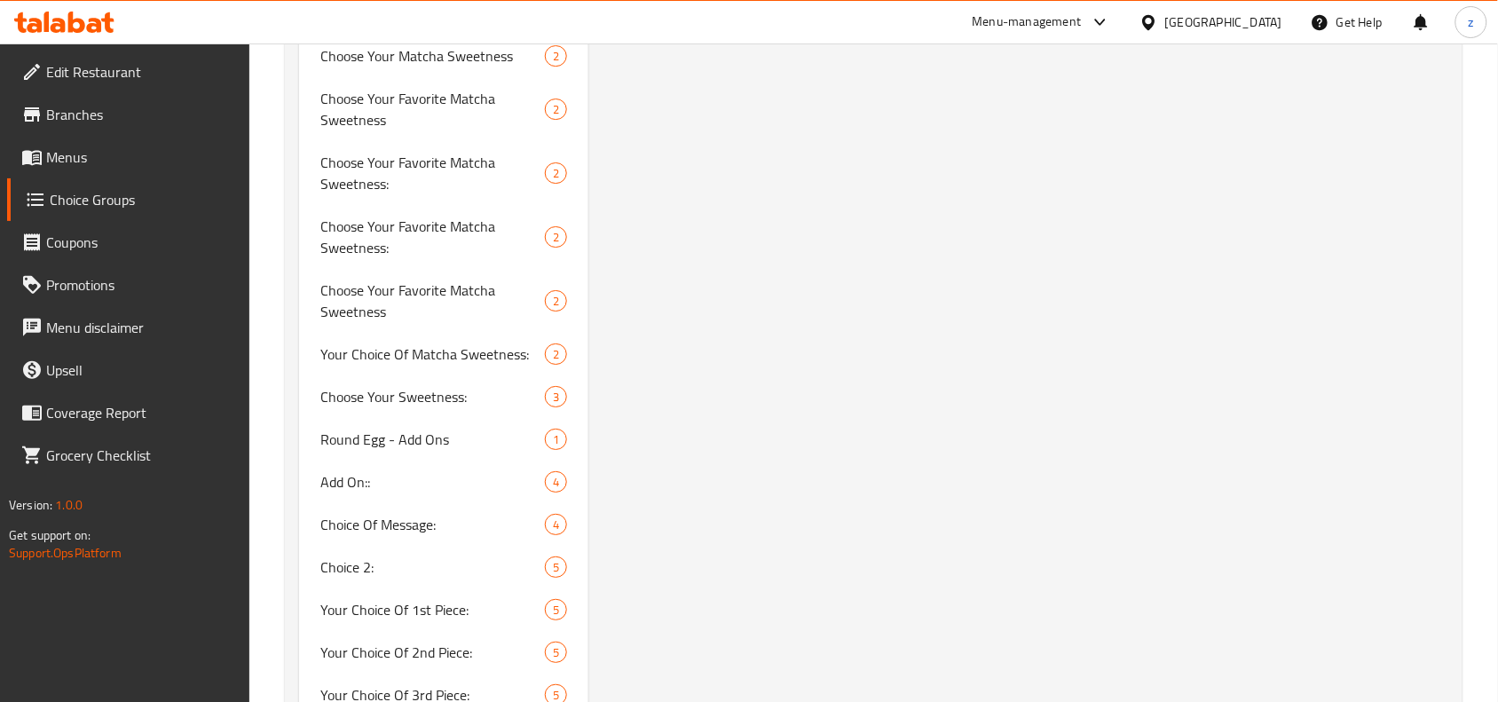
scroll to position [3210, 0]
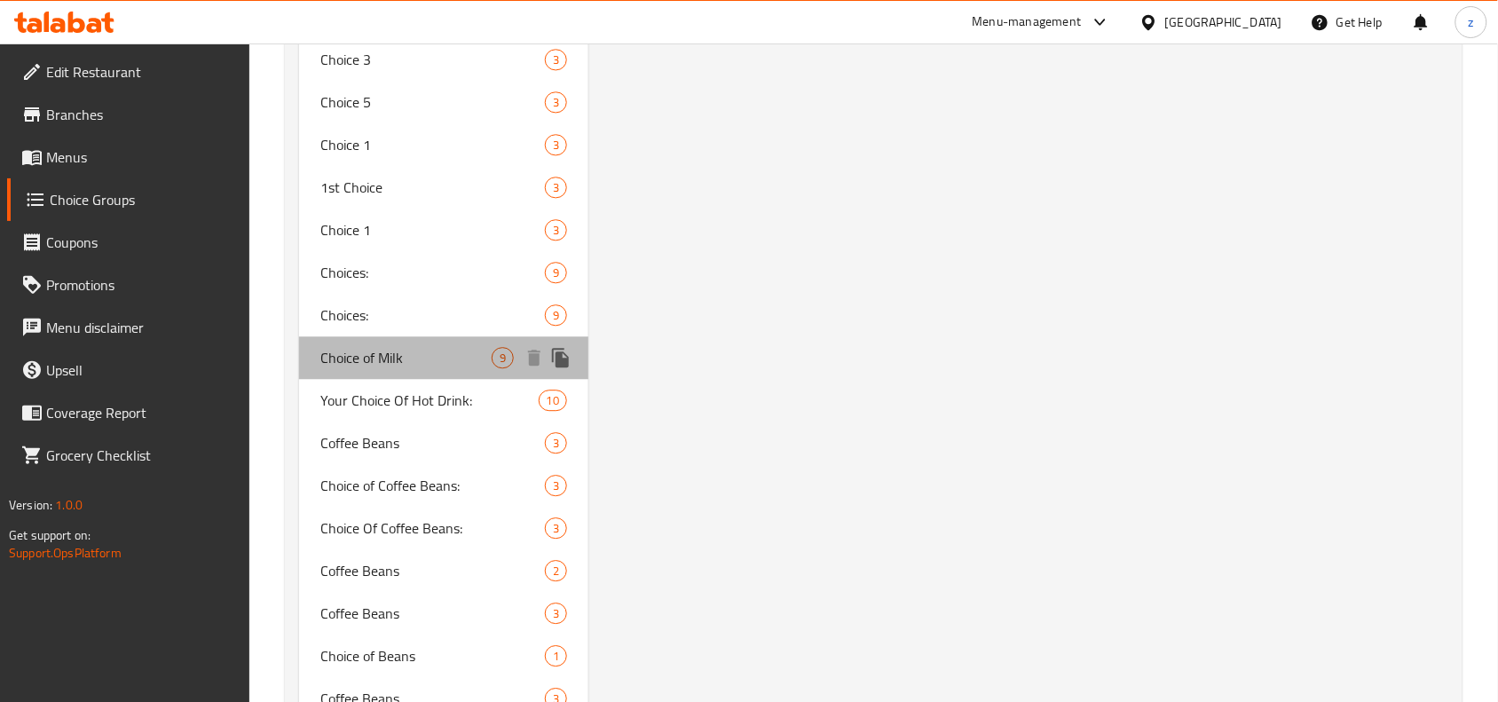
drag, startPoint x: 365, startPoint y: 350, endPoint x: 400, endPoint y: 342, distance: 36.6
click at [365, 349] on span "Choice of Milk" at bounding box center [405, 357] width 171 height 21
type input "Choice of Milk"
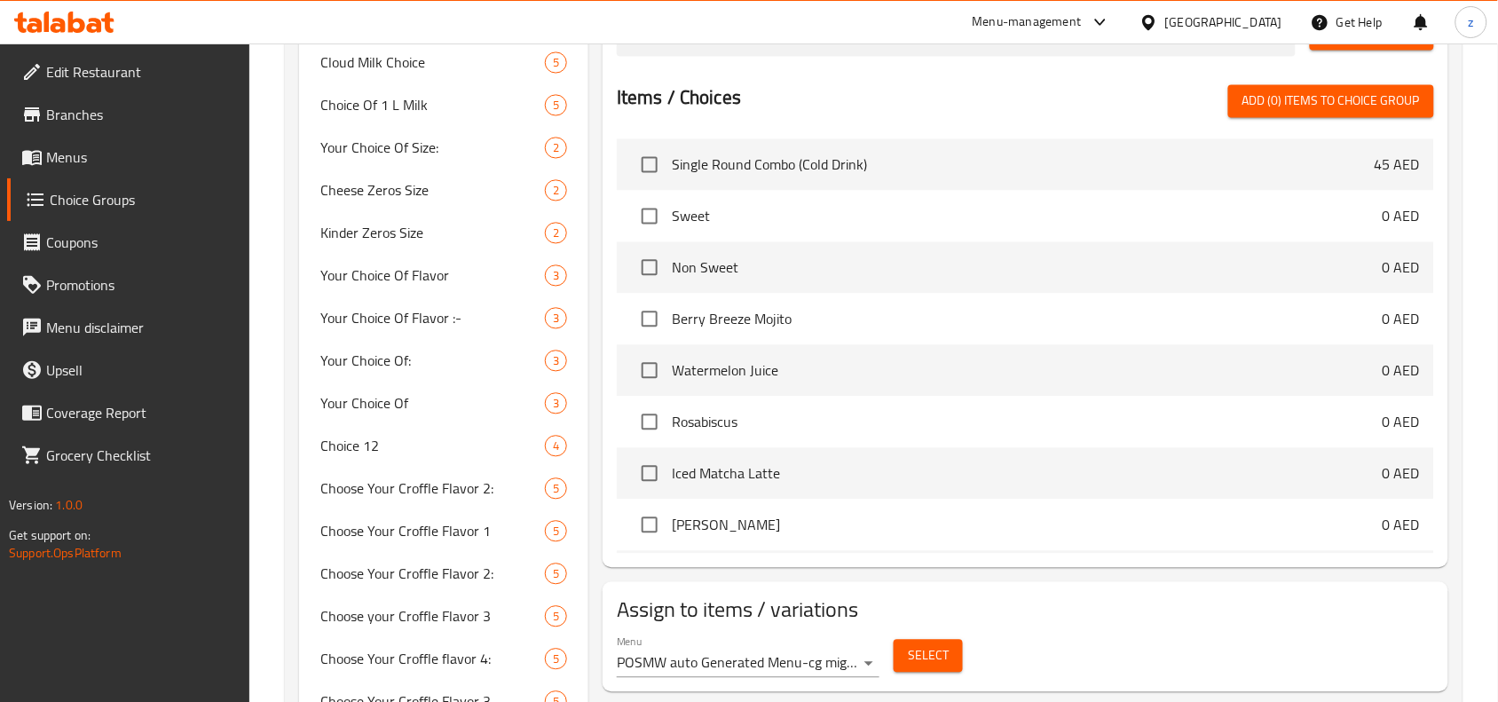
scroll to position [4443, 0]
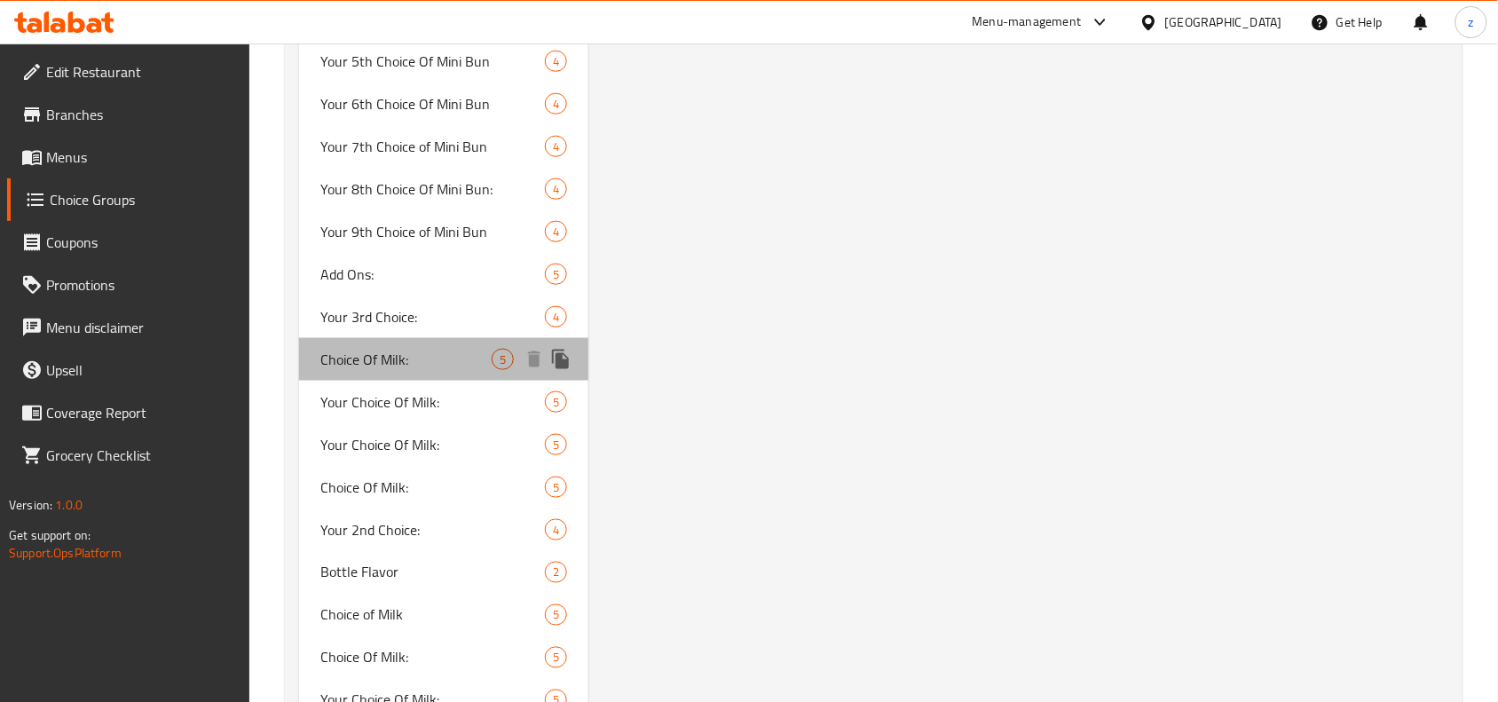
click at [377, 357] on span "Choice Of Milk:" at bounding box center [405, 359] width 171 height 21
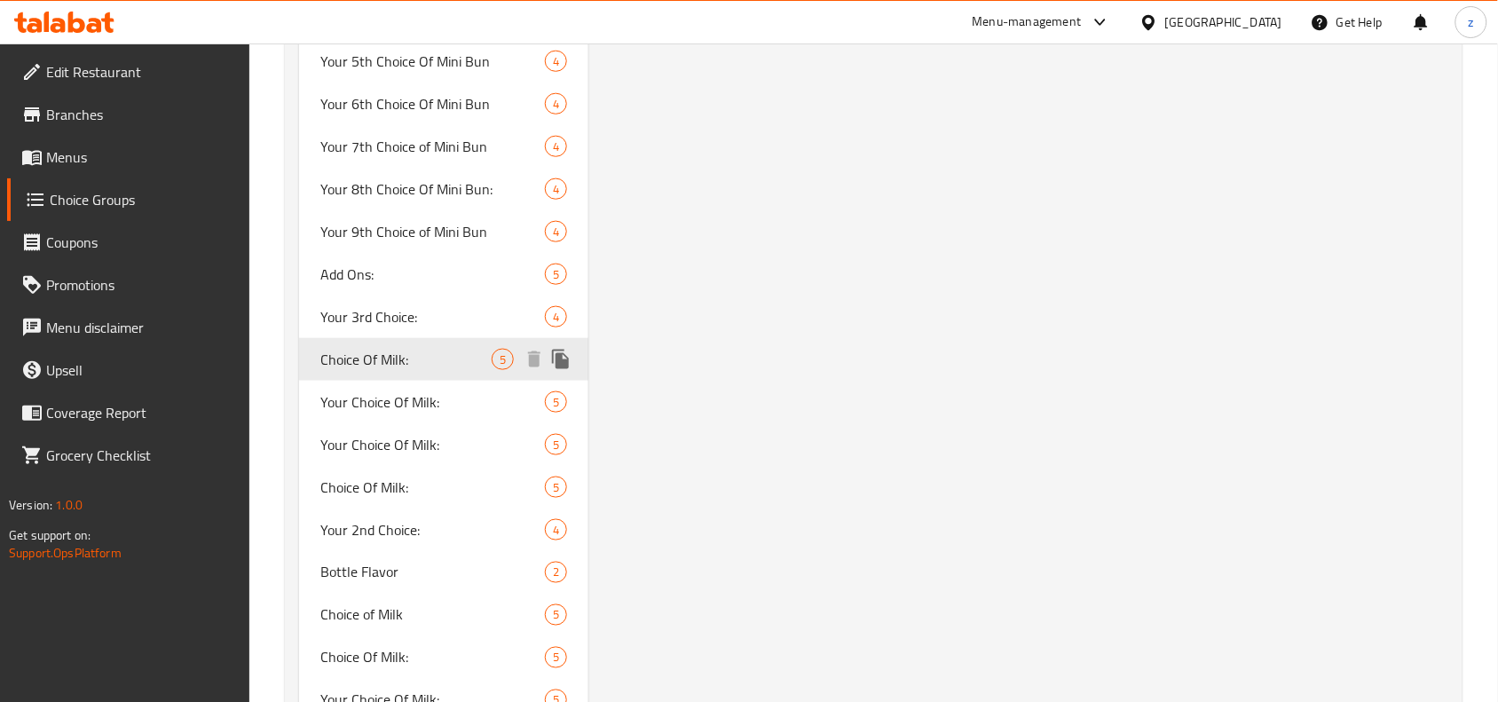
type input "Choice Of Milk:"
type input "إختيار الحليب:"
click at [375, 356] on span "Choice Of Milk:" at bounding box center [405, 359] width 171 height 21
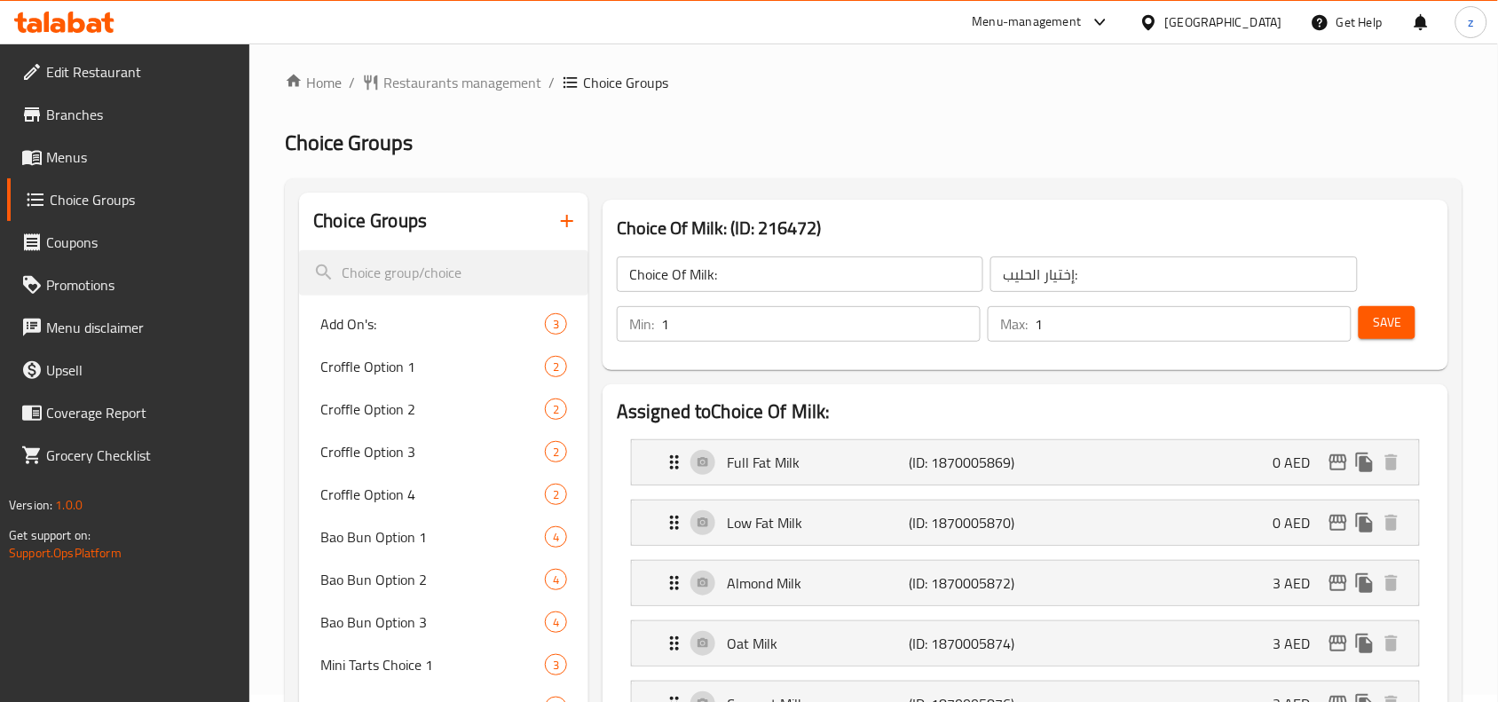
scroll to position [4486, 0]
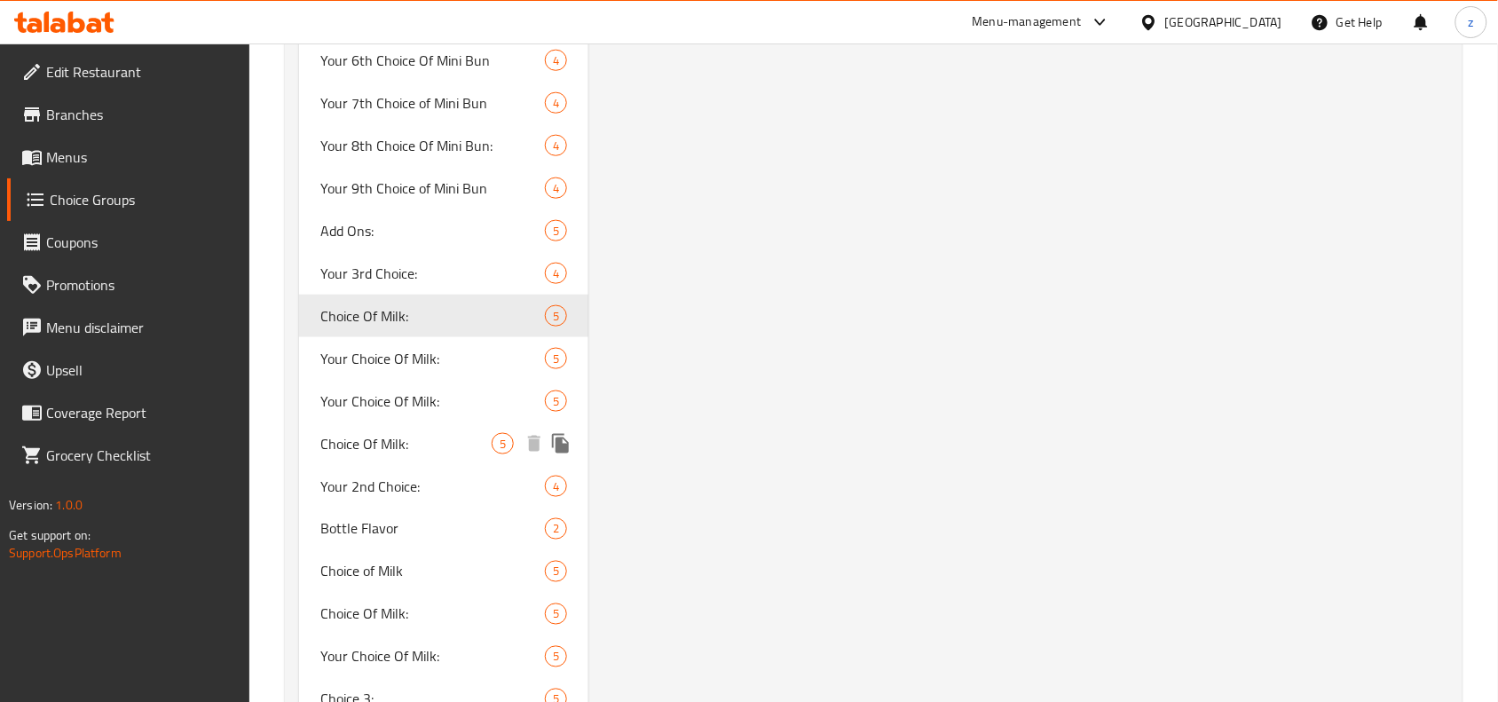
click at [383, 433] on span "Choice Of Milk:" at bounding box center [405, 443] width 171 height 21
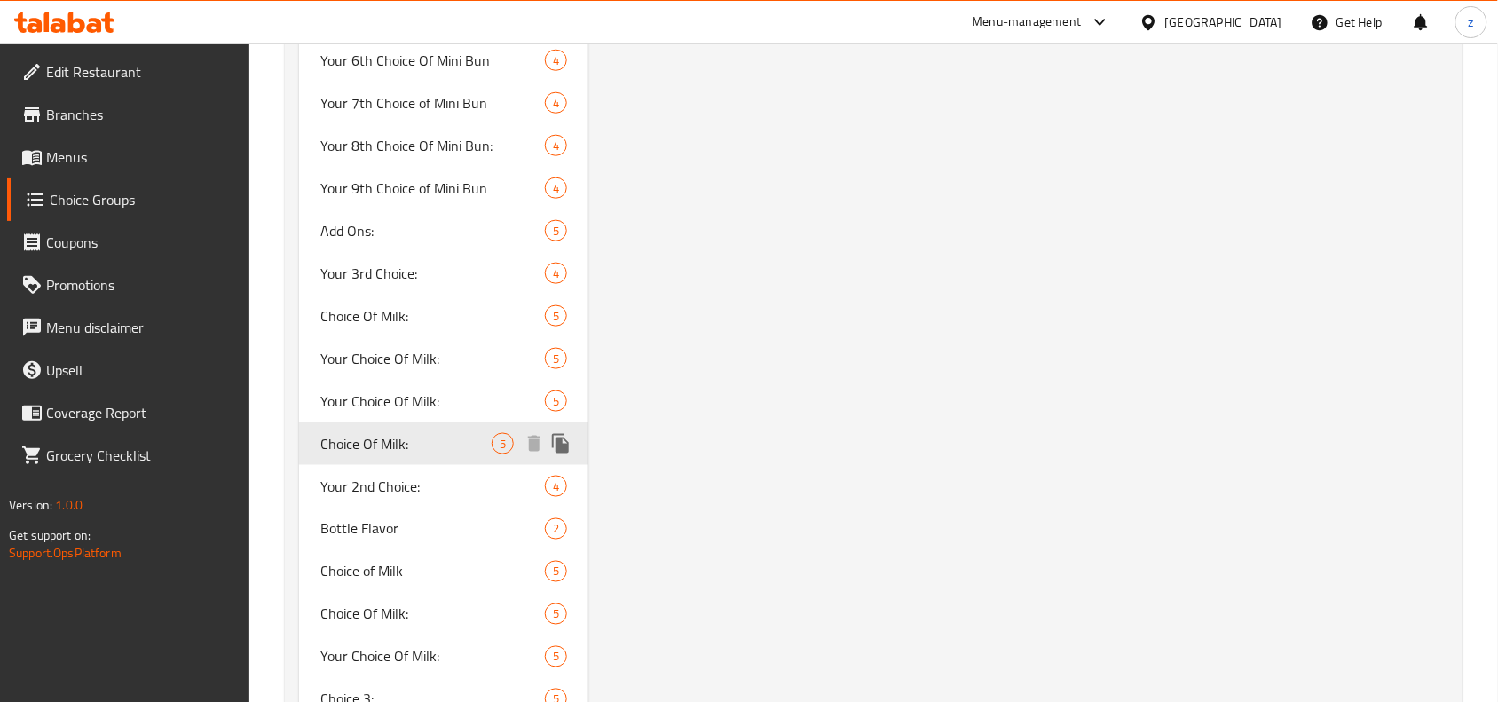
type input "Choice Of Milk:"
type input "اختيار الحليب:"
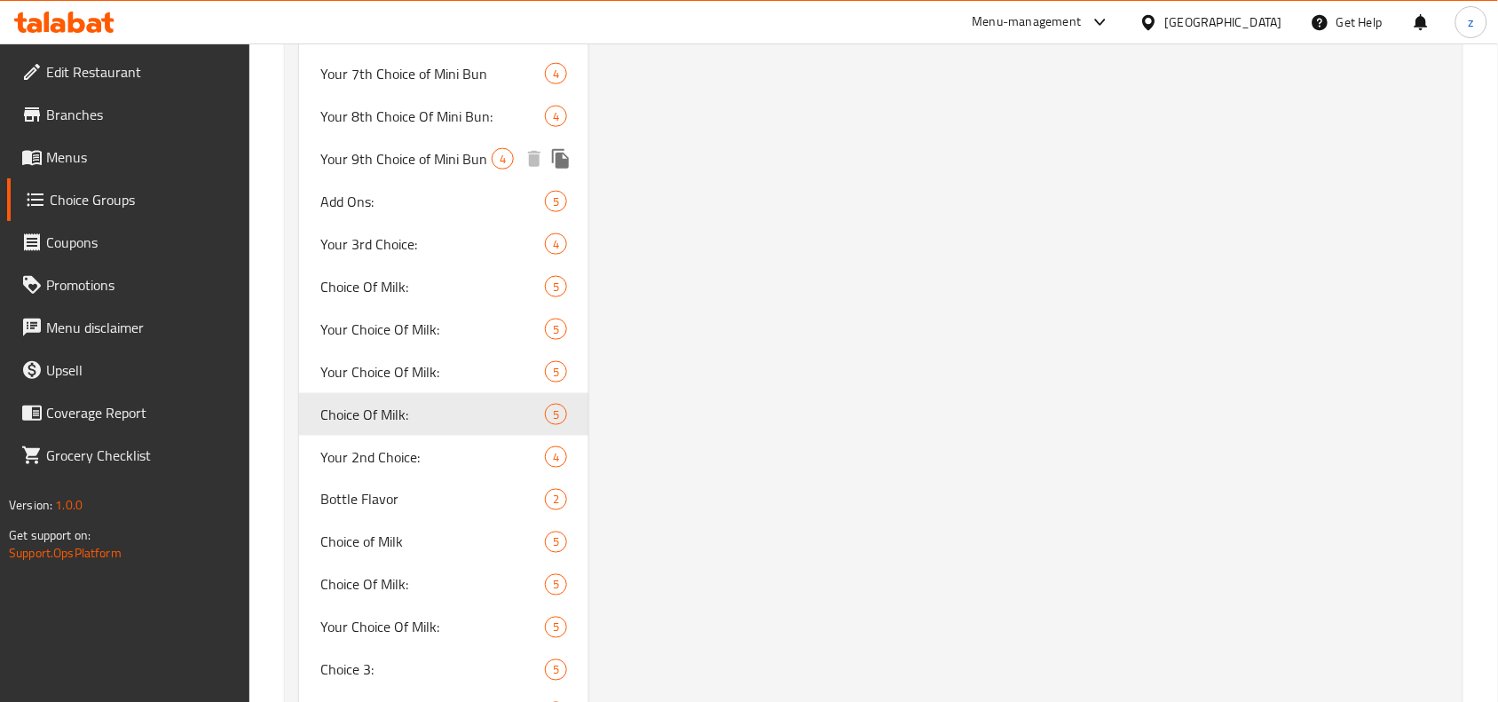
scroll to position [4682, 0]
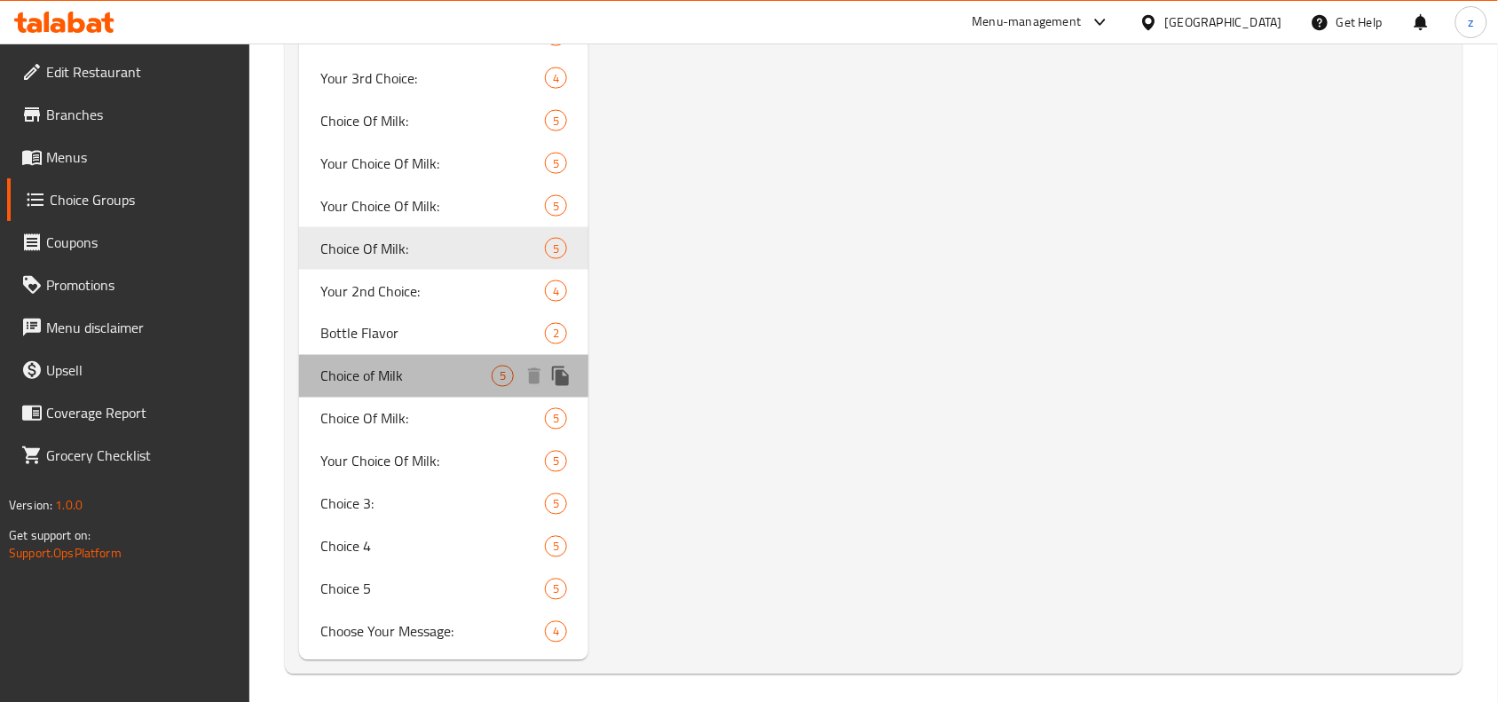
click at [378, 369] on span "Choice of Milk" at bounding box center [405, 376] width 171 height 21
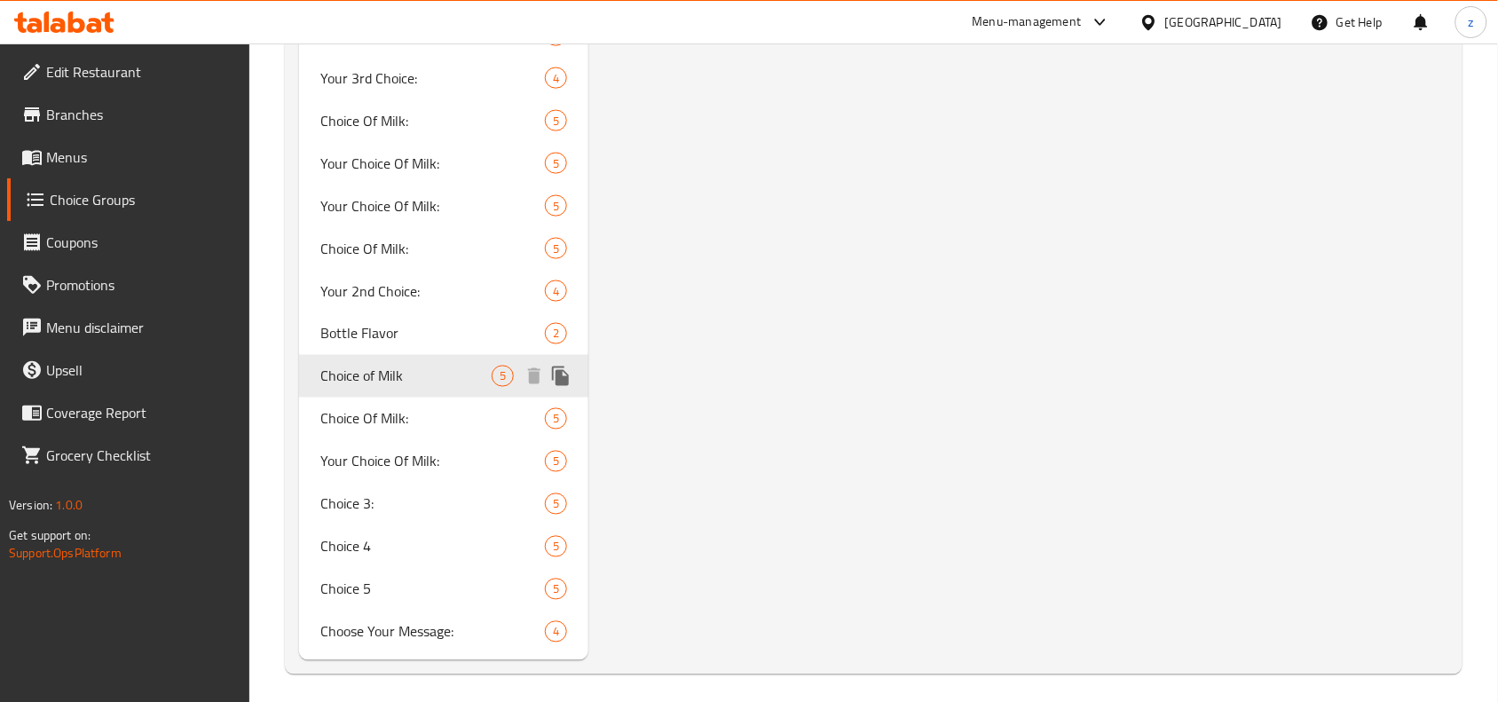
type input "Choice of Milk"
type input "إختيارك من الحليب:"
click at [353, 413] on span "Choice Of Milk:" at bounding box center [405, 418] width 171 height 21
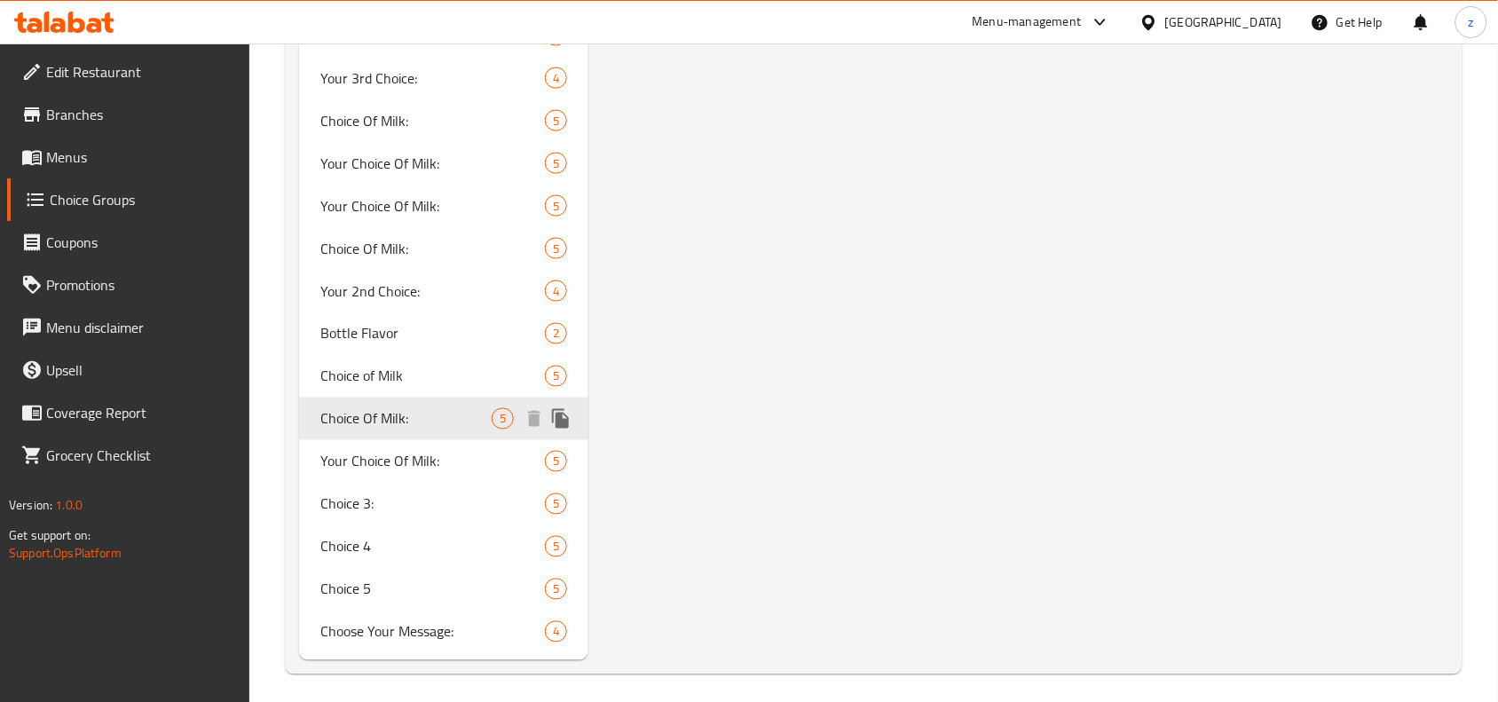
type input "Choice Of Milk:"
type input "اختيار من الحليب:"
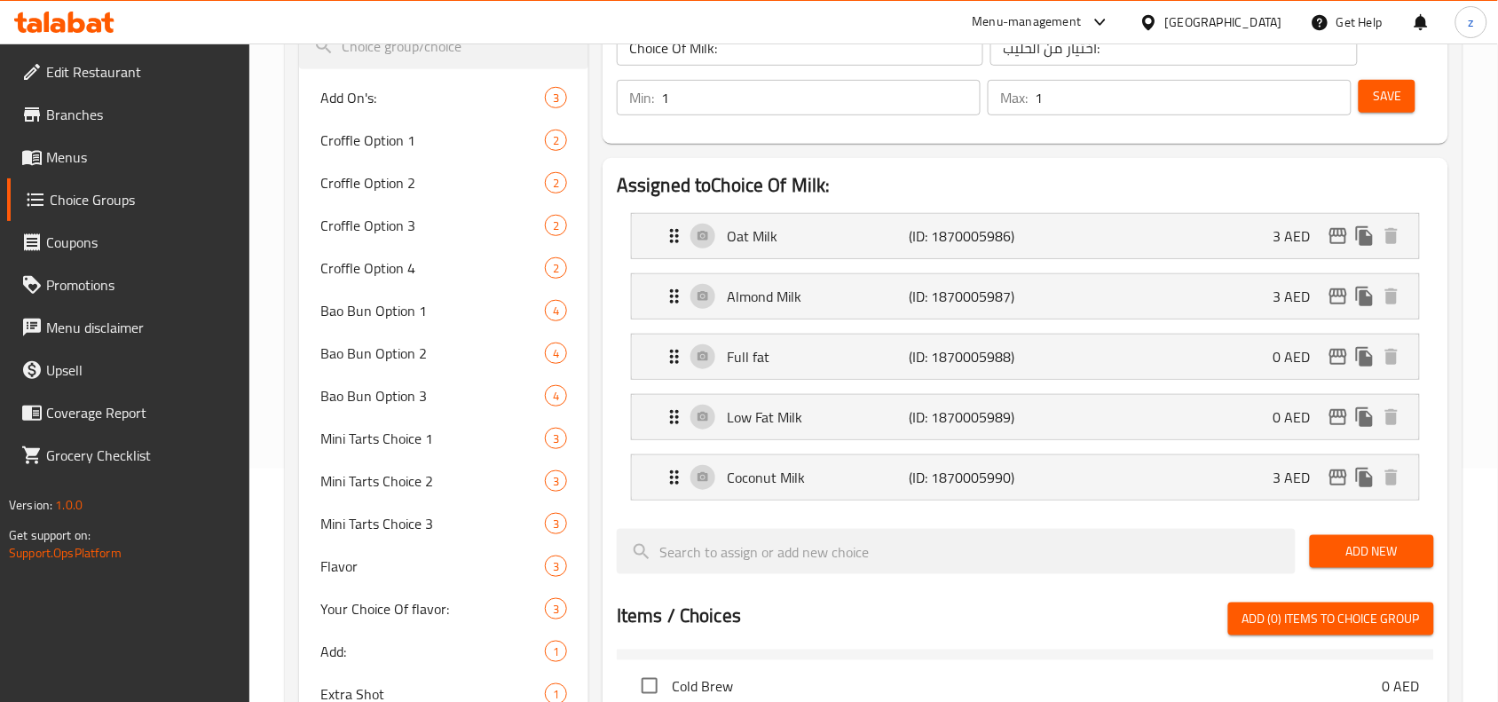
scroll to position [24, 0]
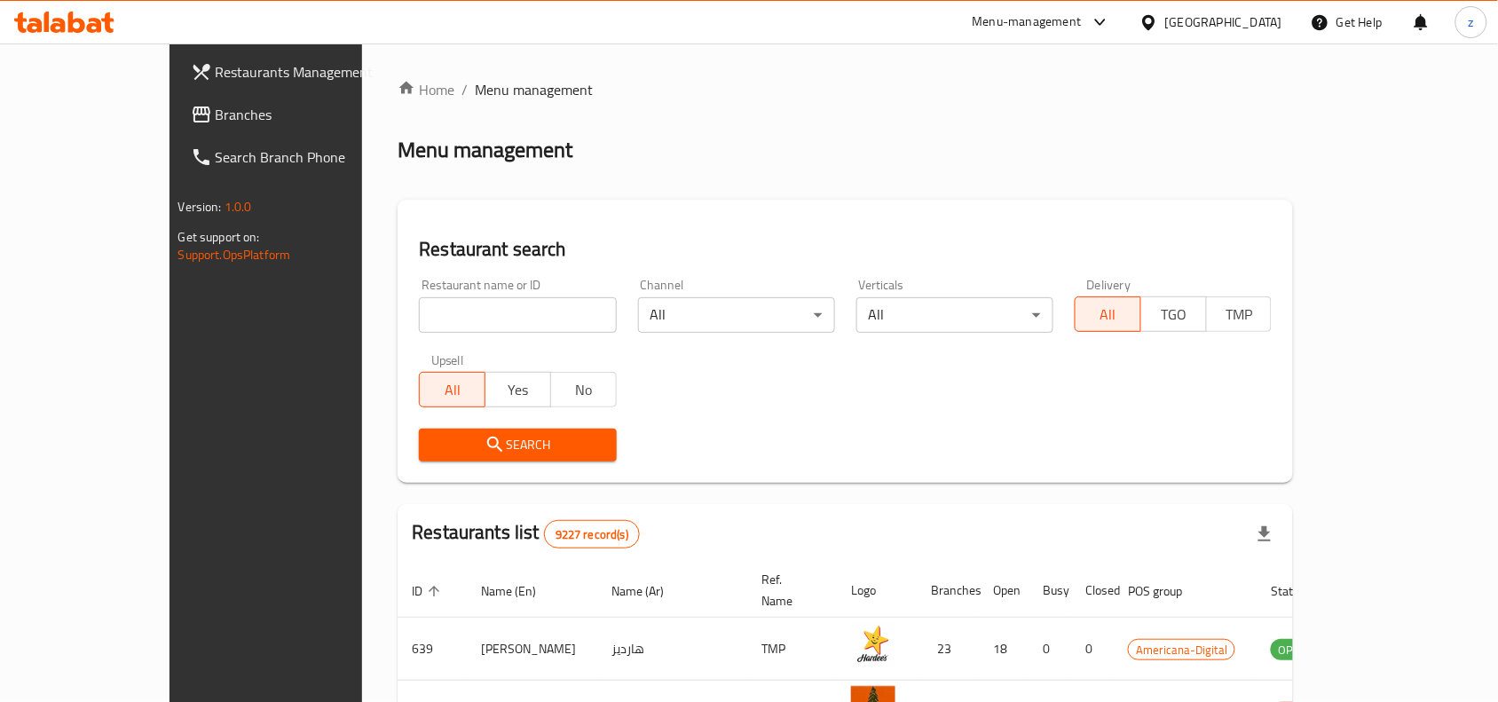
click at [216, 107] on span "Branches" at bounding box center [311, 114] width 190 height 21
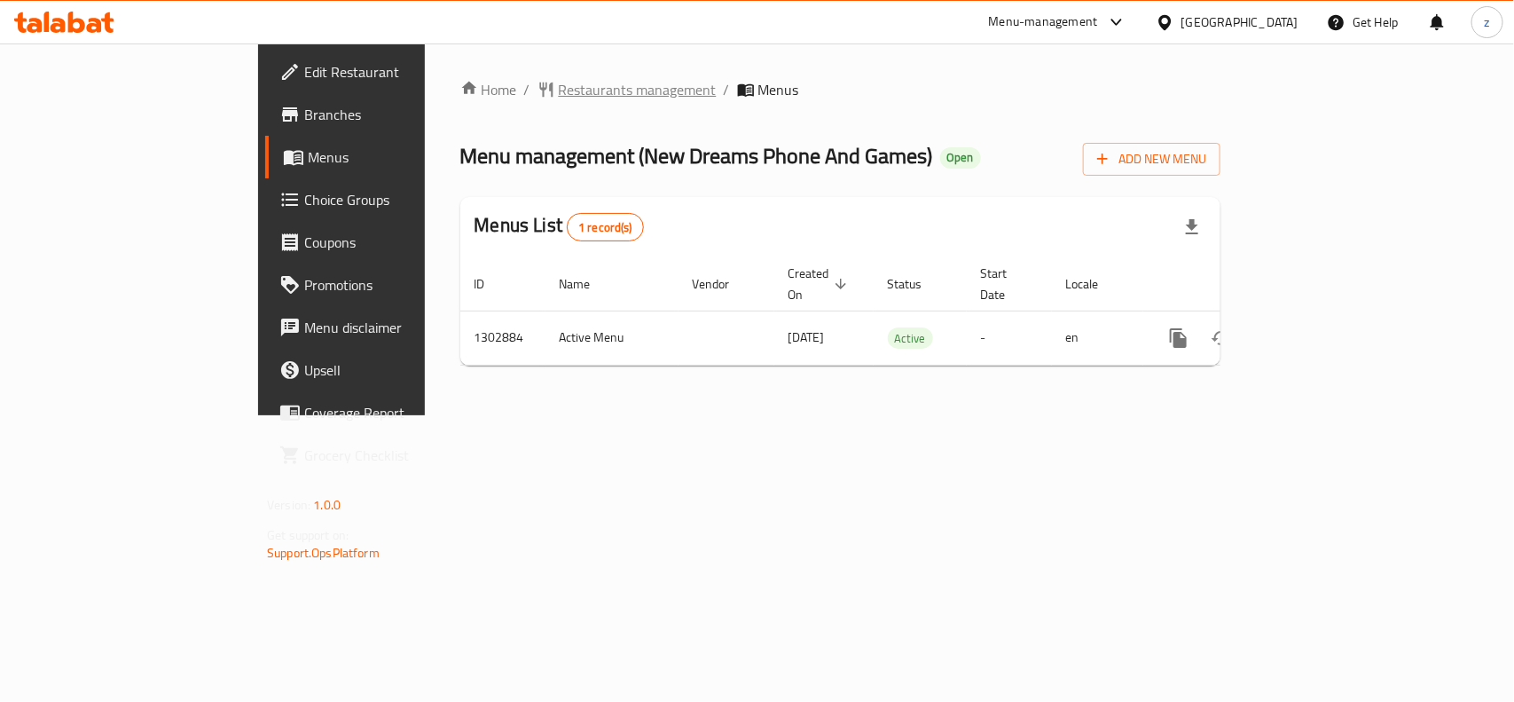
click at [559, 91] on span "Restaurants management" at bounding box center [638, 89] width 158 height 21
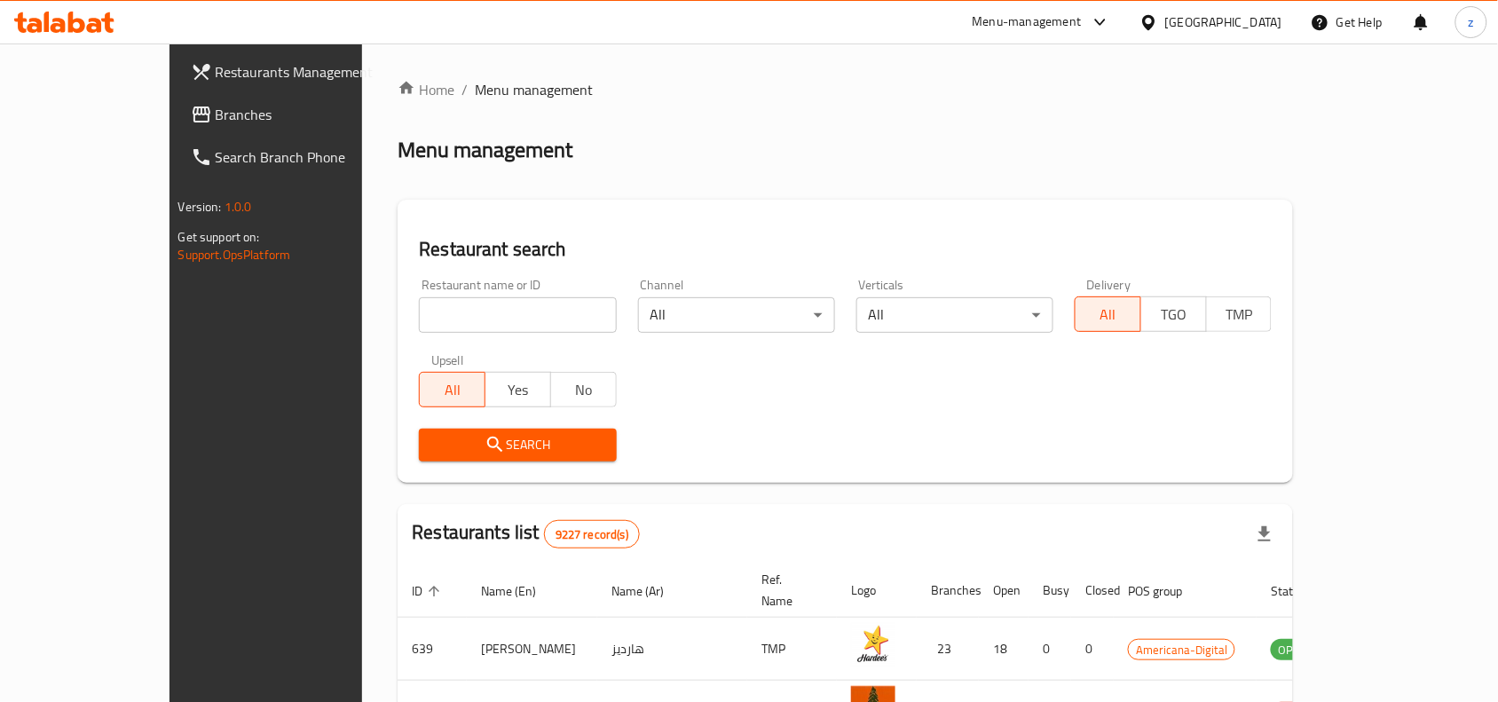
click at [177, 130] on link "Branches" at bounding box center [298, 114] width 243 height 43
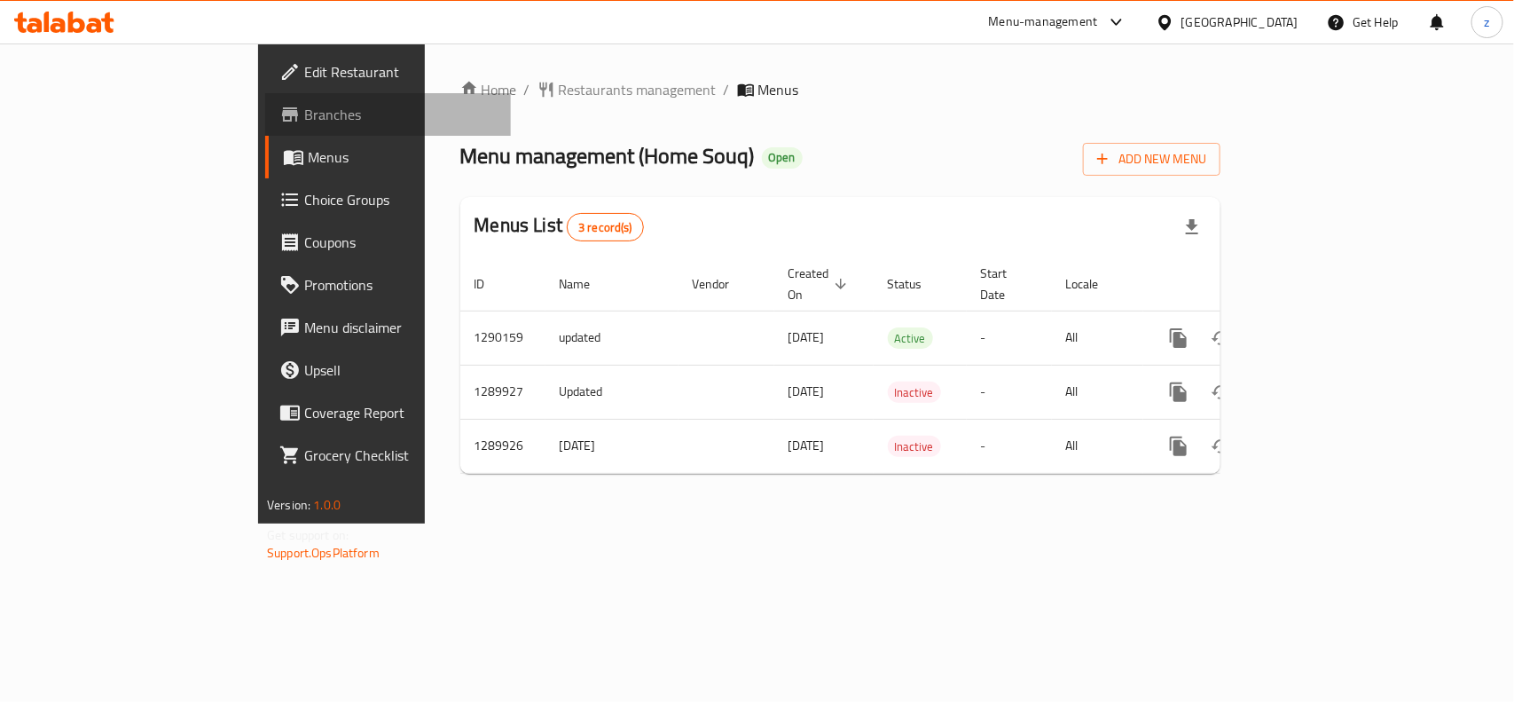
click at [265, 99] on link "Branches" at bounding box center [388, 114] width 246 height 43
